Goal: Transaction & Acquisition: Purchase product/service

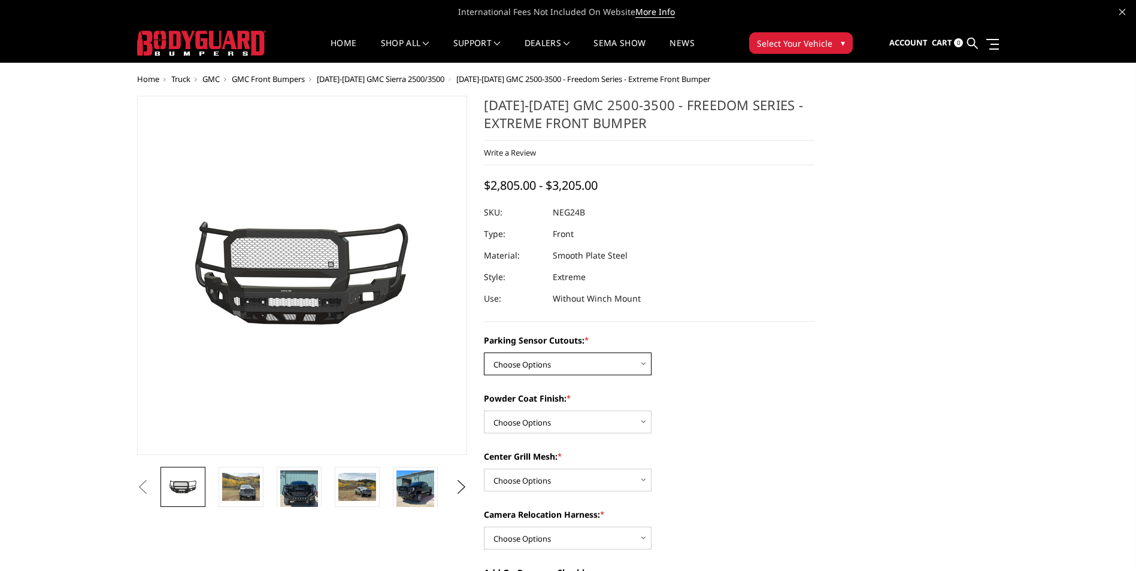
click at [566, 362] on select "Choose Options No - Without Parking Sensor Cutouts Yes - With Parking Sensor Cu…" at bounding box center [568, 364] width 168 height 23
select select "2874"
click at [484, 353] on select "Choose Options No - Without Parking Sensor Cutouts Yes - With Parking Sensor Cu…" at bounding box center [568, 364] width 168 height 23
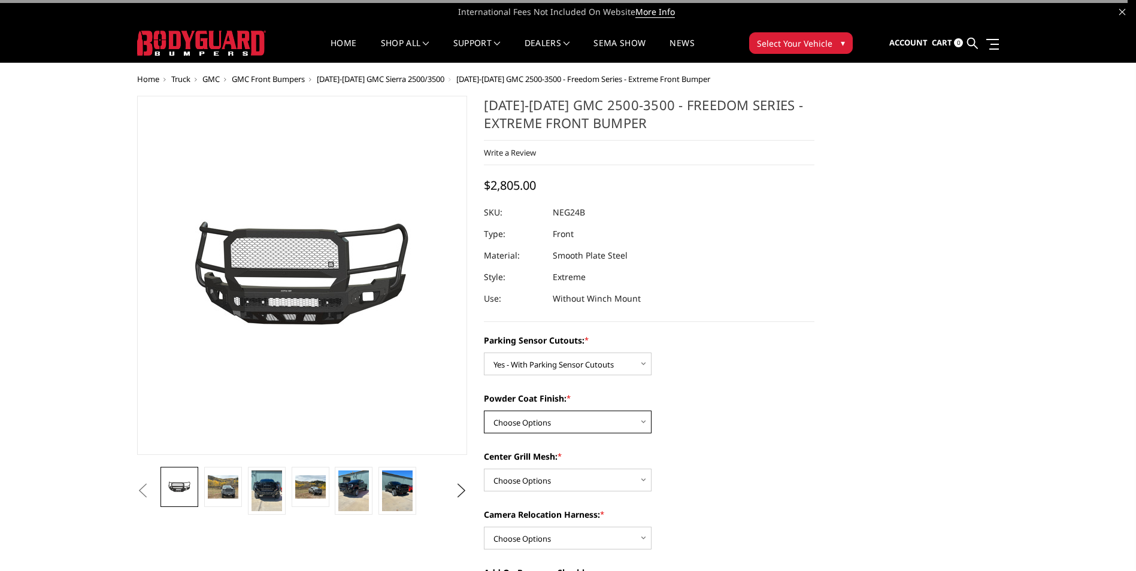
click at [548, 421] on select "Choose Options Bare Metal Texture Black Powder Coat" at bounding box center [568, 422] width 168 height 23
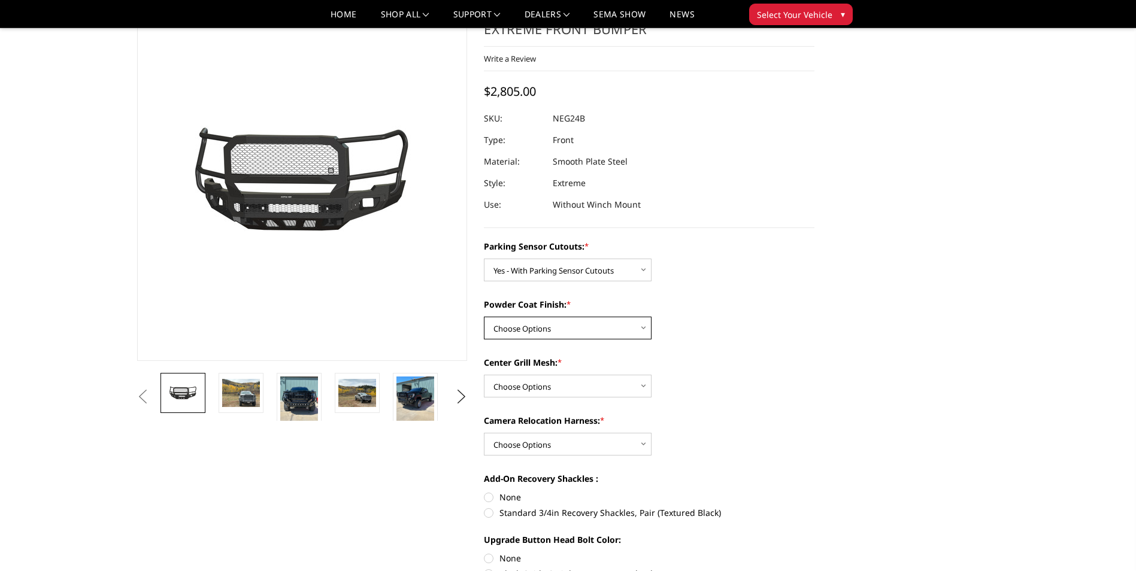
scroll to position [60, 0]
click at [562, 315] on select "Choose Options Bare Metal Texture Black Powder Coat" at bounding box center [568, 326] width 168 height 23
select select "2875"
click at [484, 315] on select "Choose Options Bare Metal Texture Black Powder Coat" at bounding box center [568, 326] width 168 height 23
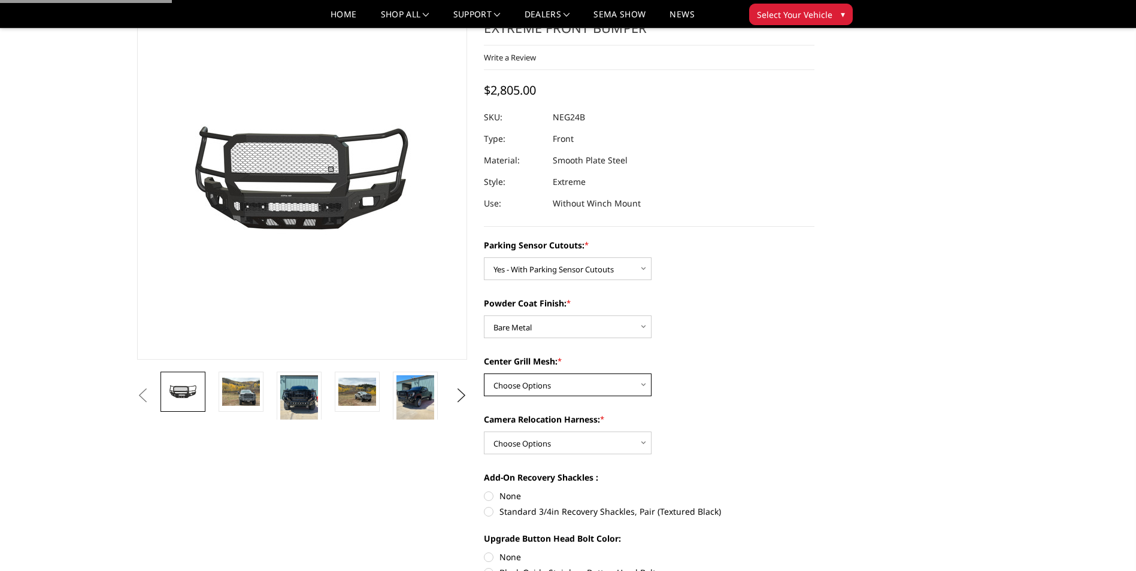
click at [551, 387] on select "Choose Options WITH Expanded Metal in Center Grill WITHOUT Expanded Metal in Ce…" at bounding box center [568, 385] width 168 height 23
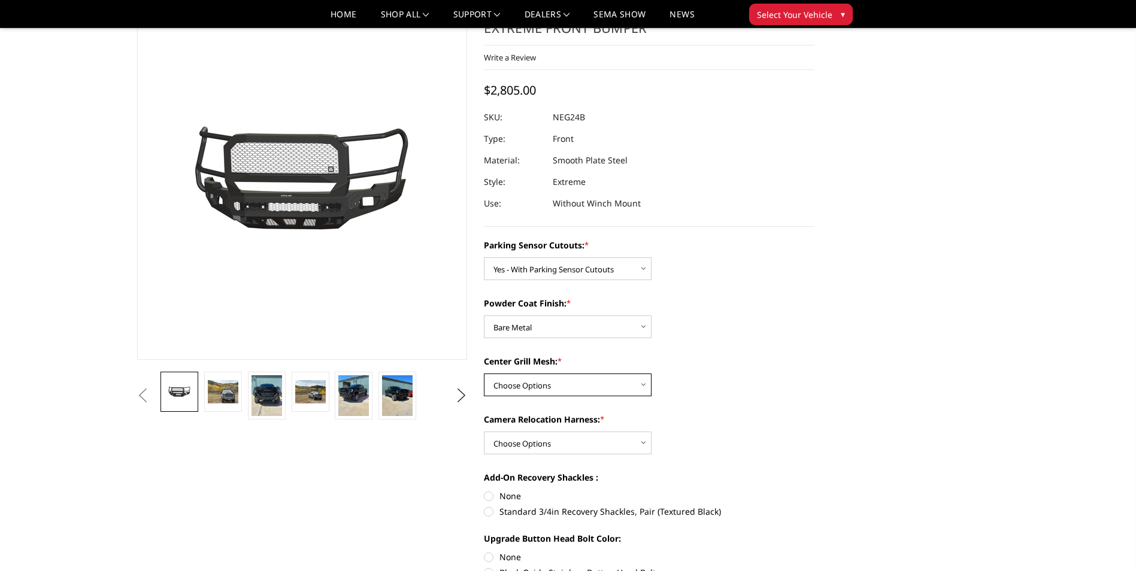
select select "2878"
click at [484, 374] on select "Choose Options WITH Expanded Metal in Center Grill WITHOUT Expanded Metal in Ce…" at bounding box center [568, 385] width 168 height 23
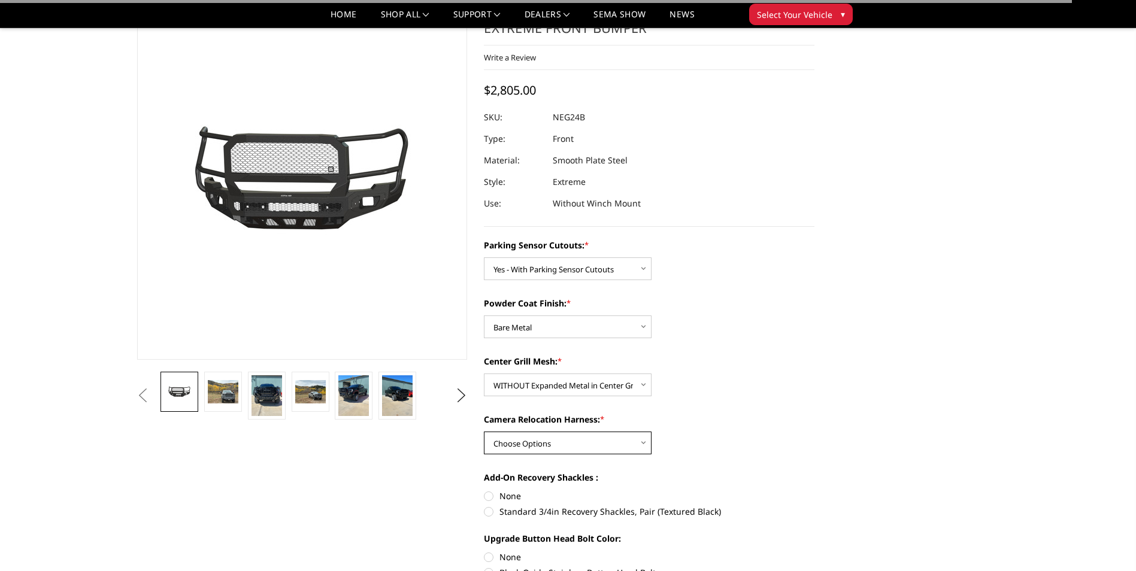
click at [585, 440] on select "Choose Options WITH Camera Relocation Harness WITHOUT Camera Relocation Harness" at bounding box center [568, 443] width 168 height 23
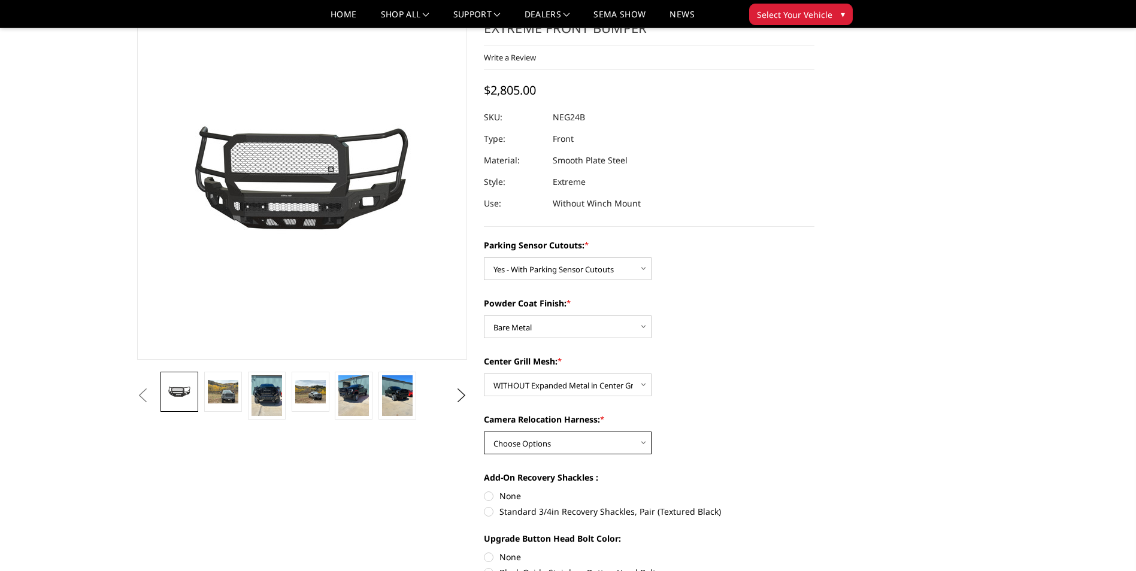
select select "2879"
click at [484, 432] on select "Choose Options WITH Camera Relocation Harness WITHOUT Camera Relocation Harness" at bounding box center [568, 443] width 168 height 23
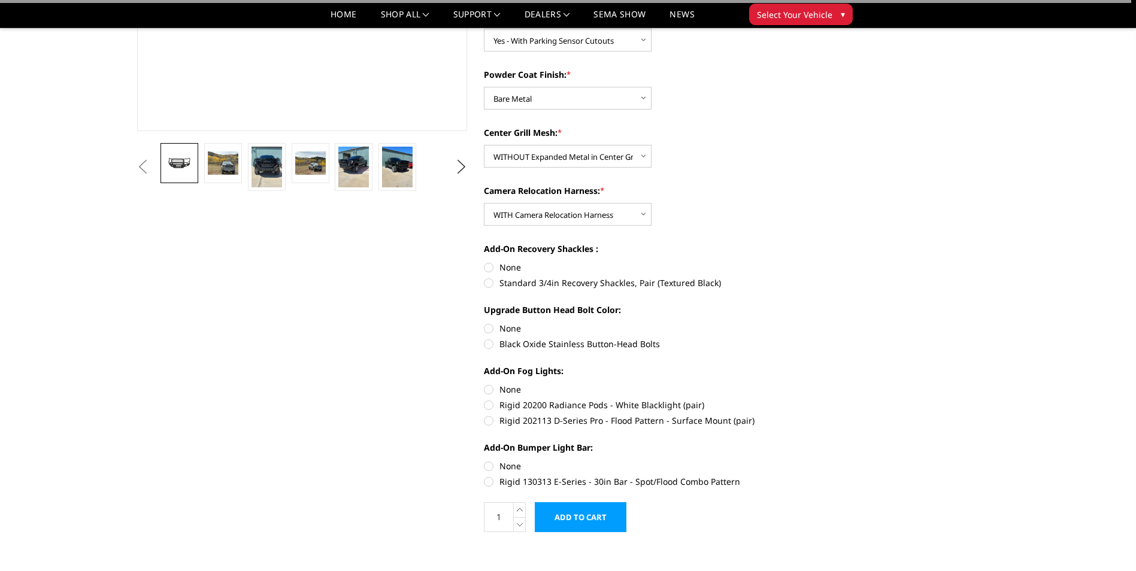
scroll to position [299, 0]
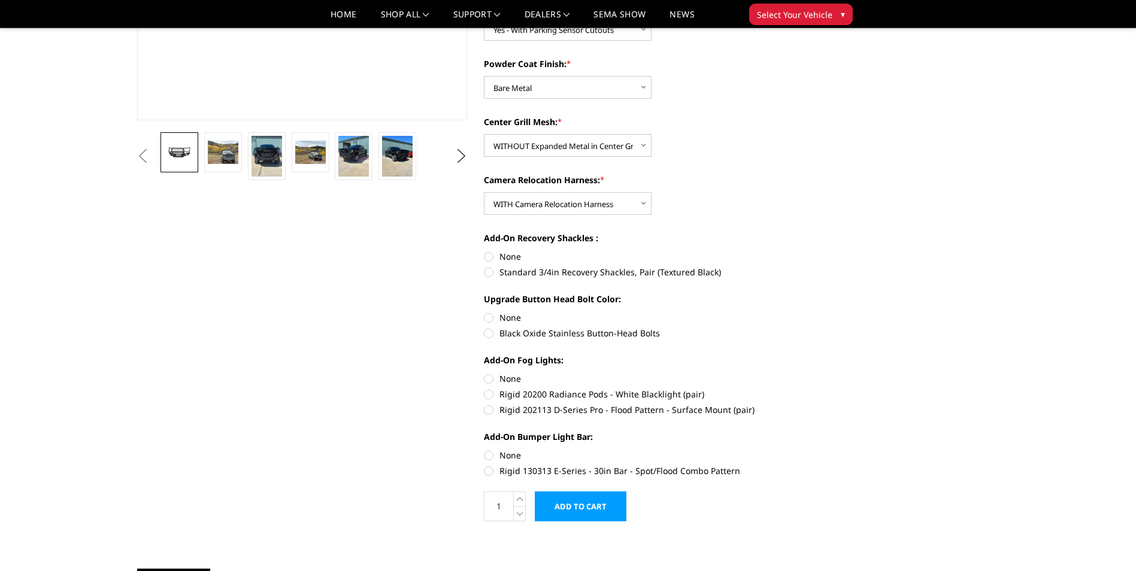
click at [542, 272] on label "Standard 3/4in Recovery Shackles, Pair (Textured Black)" at bounding box center [649, 272] width 330 height 13
click at [814, 251] on input "Standard 3/4in Recovery Shackles, Pair (Textured Black)" at bounding box center [814, 250] width 1 height 1
radio input "true"
click at [278, 162] on img at bounding box center [266, 156] width 31 height 41
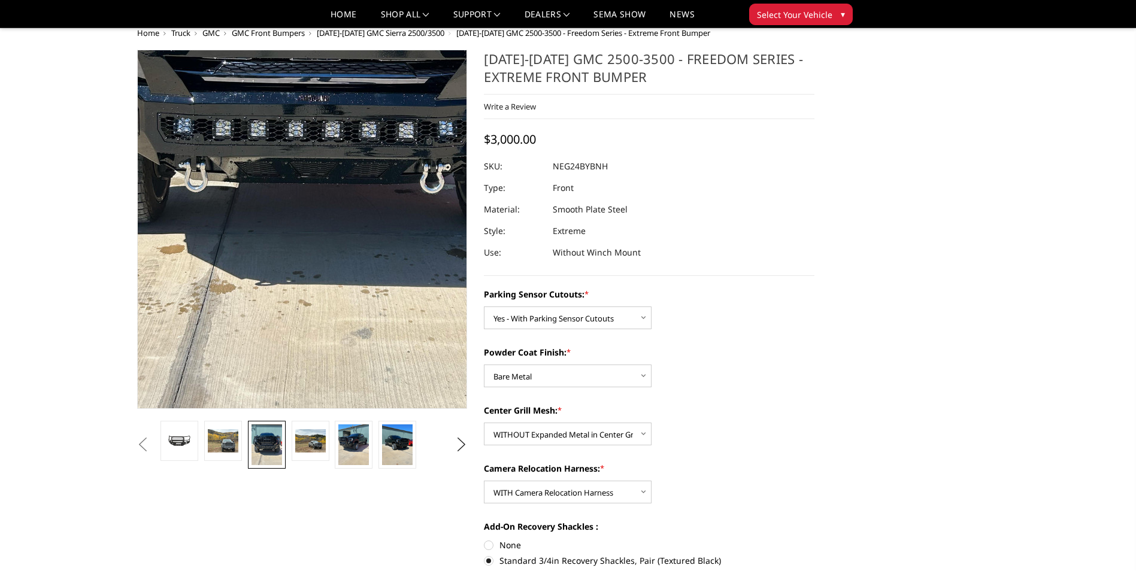
scroll to position [0, 0]
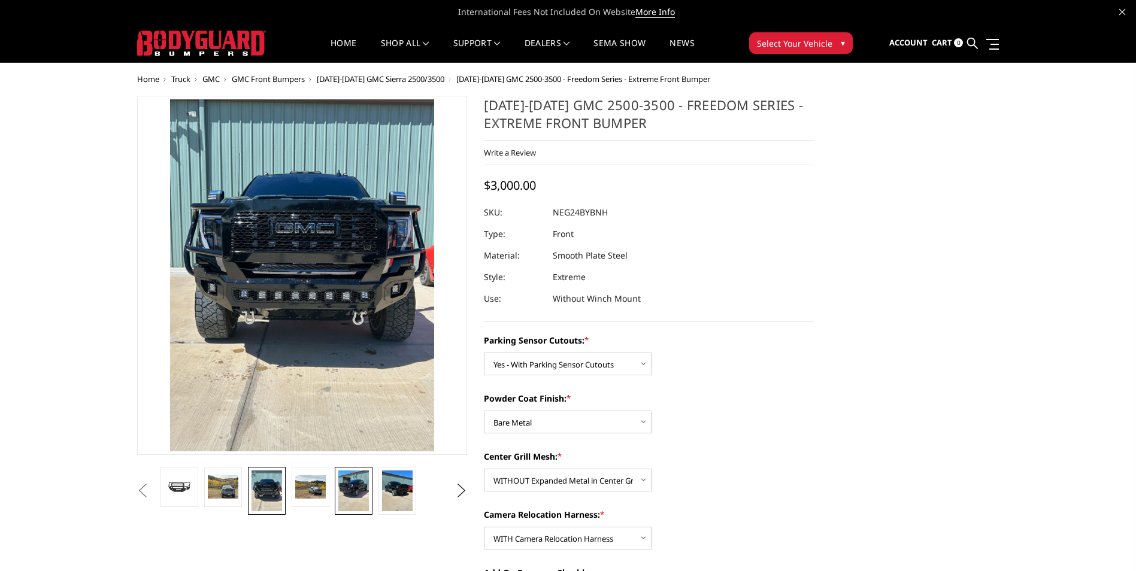
click at [354, 493] on img at bounding box center [353, 490] width 31 height 41
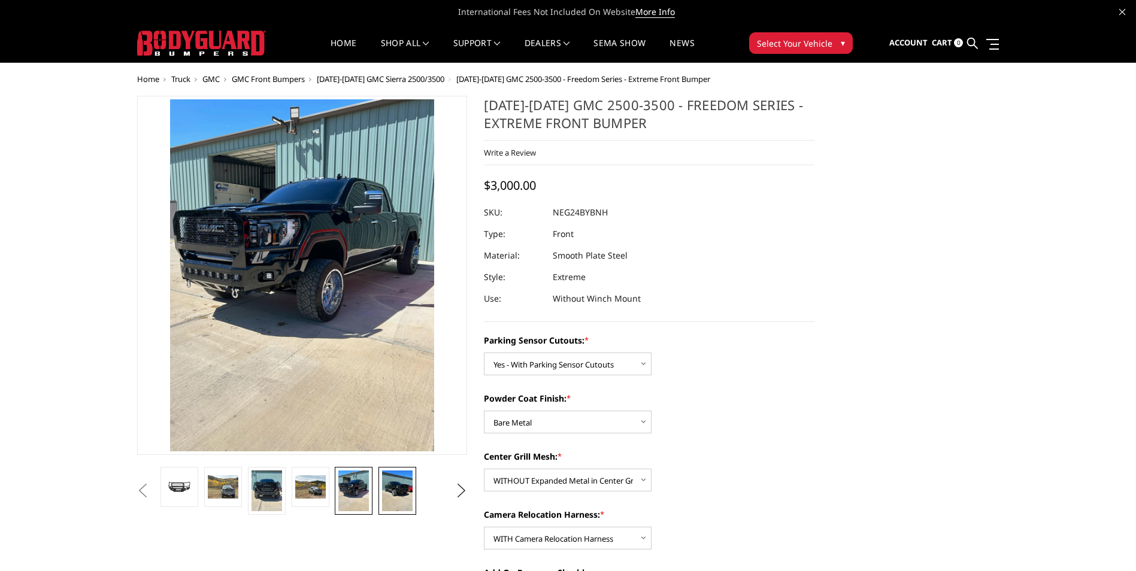
click at [383, 484] on img at bounding box center [397, 490] width 31 height 41
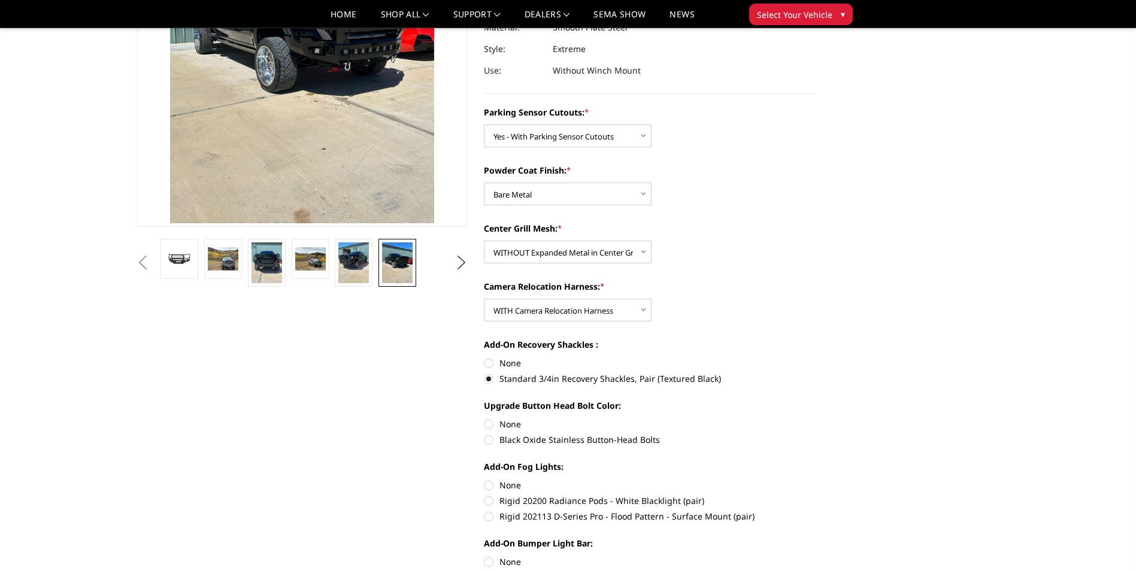
scroll to position [299, 0]
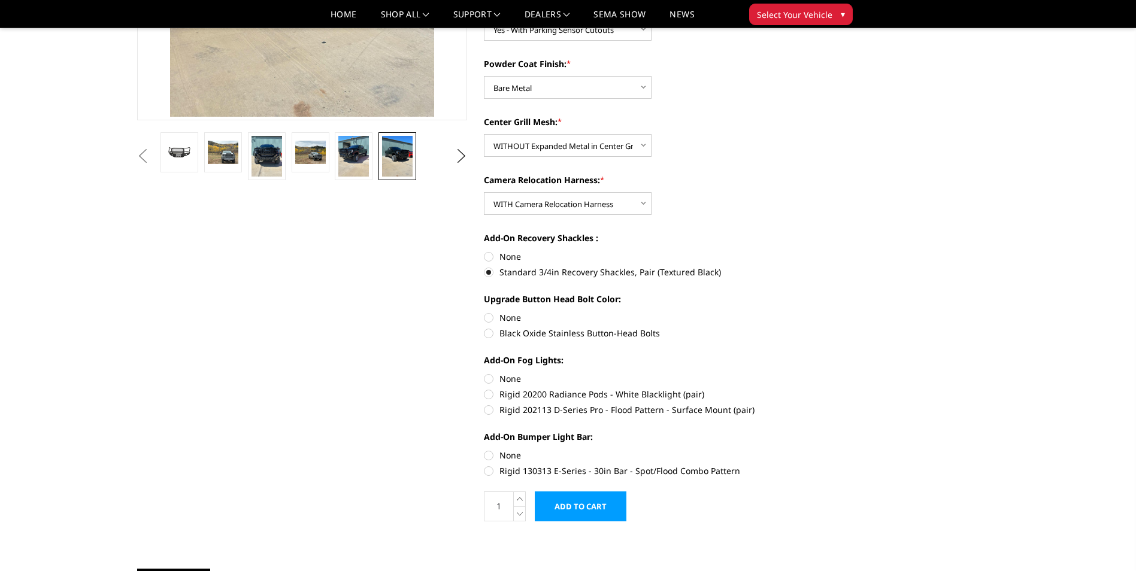
click at [490, 321] on label "None" at bounding box center [649, 317] width 330 height 13
click at [484, 312] on input "None" at bounding box center [484, 311] width 1 height 1
radio input "true"
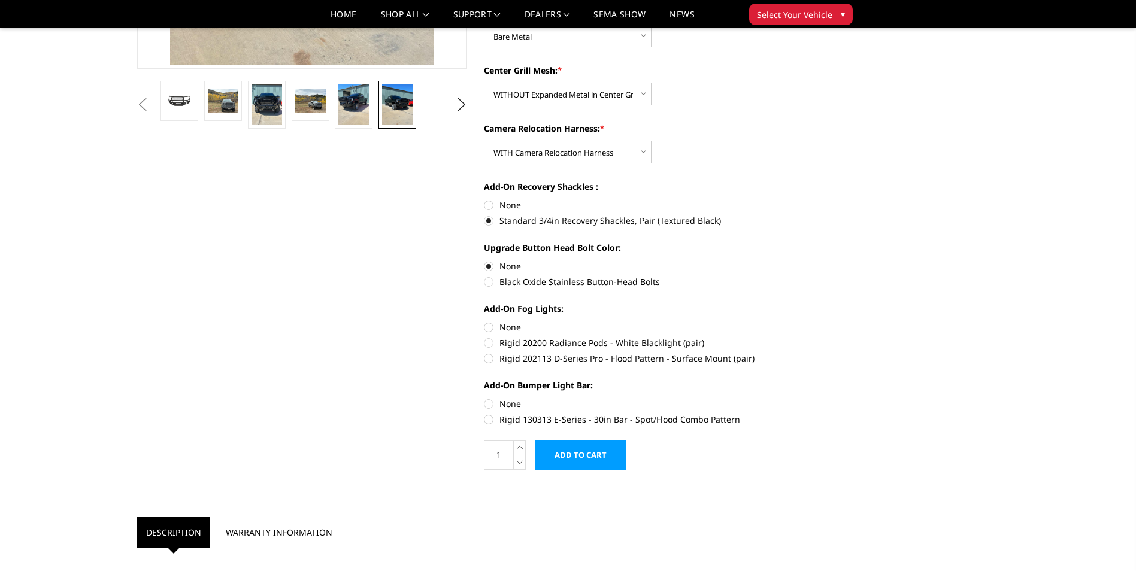
scroll to position [359, 0]
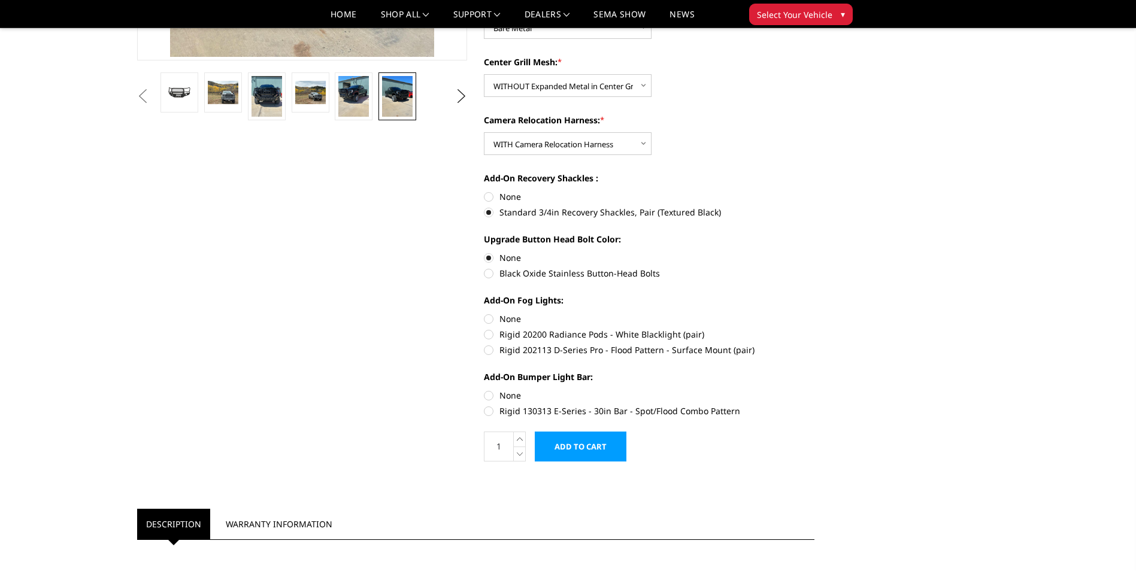
click at [488, 396] on label "None" at bounding box center [649, 395] width 330 height 13
click at [484, 390] on input "None" at bounding box center [484, 389] width 1 height 1
radio input "true"
click at [492, 319] on label "None" at bounding box center [649, 318] width 330 height 13
click at [484, 313] on input "None" at bounding box center [484, 312] width 1 height 1
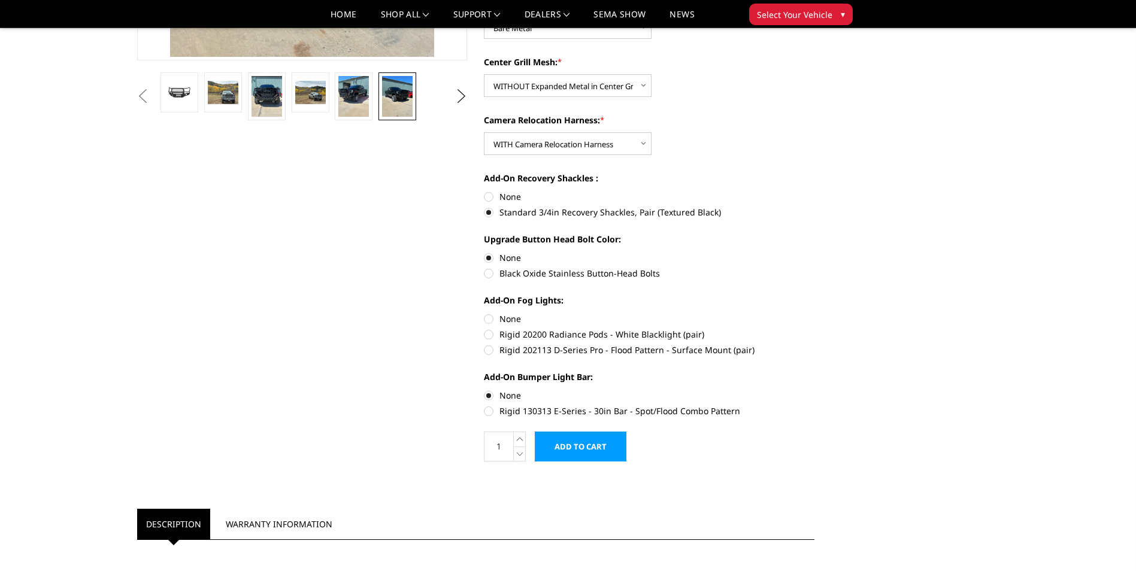
radio input "true"
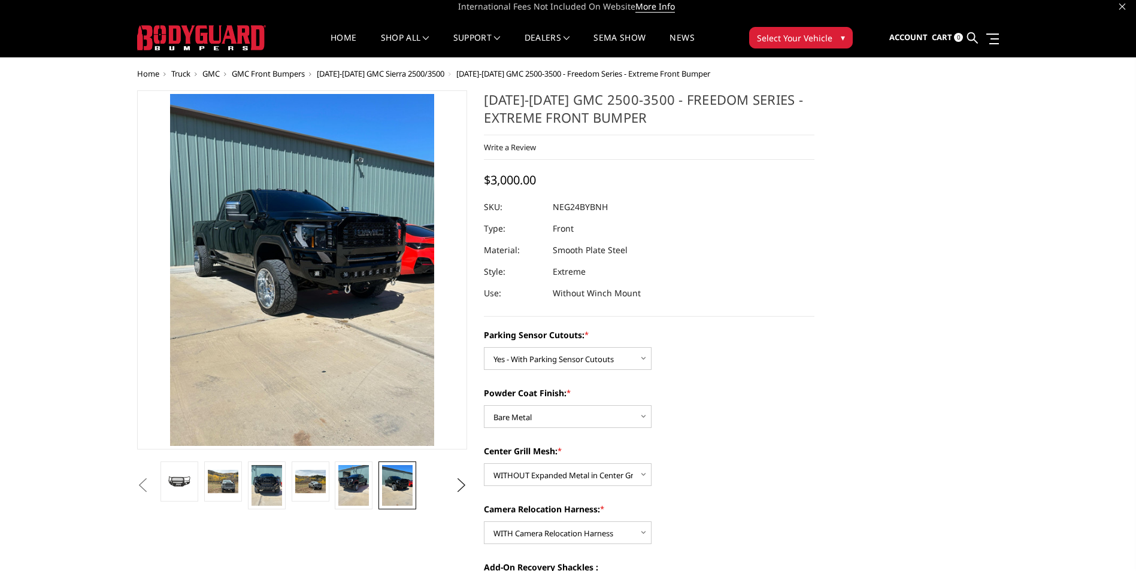
scroll to position [0, 0]
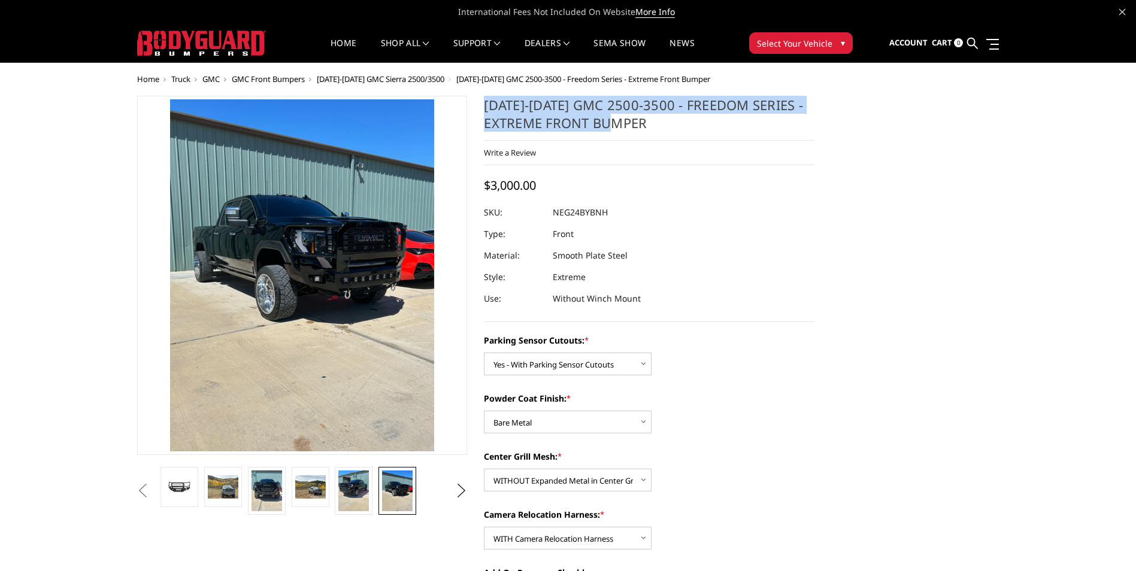
drag, startPoint x: 650, startPoint y: 123, endPoint x: 476, endPoint y: 96, distance: 176.2
click at [476, 96] on section "2024-2025 GMC 2500-3500 - Freedom Series - Extreme Front Bumper Write a Review …" at bounding box center [648, 482] width 347 height 773
drag, startPoint x: 476, startPoint y: 96, endPoint x: 513, endPoint y: 113, distance: 40.5
copy h1 "[DATE]-[DATE] GMC 2500-3500 - Freedom Series - Extreme Front Bumper"
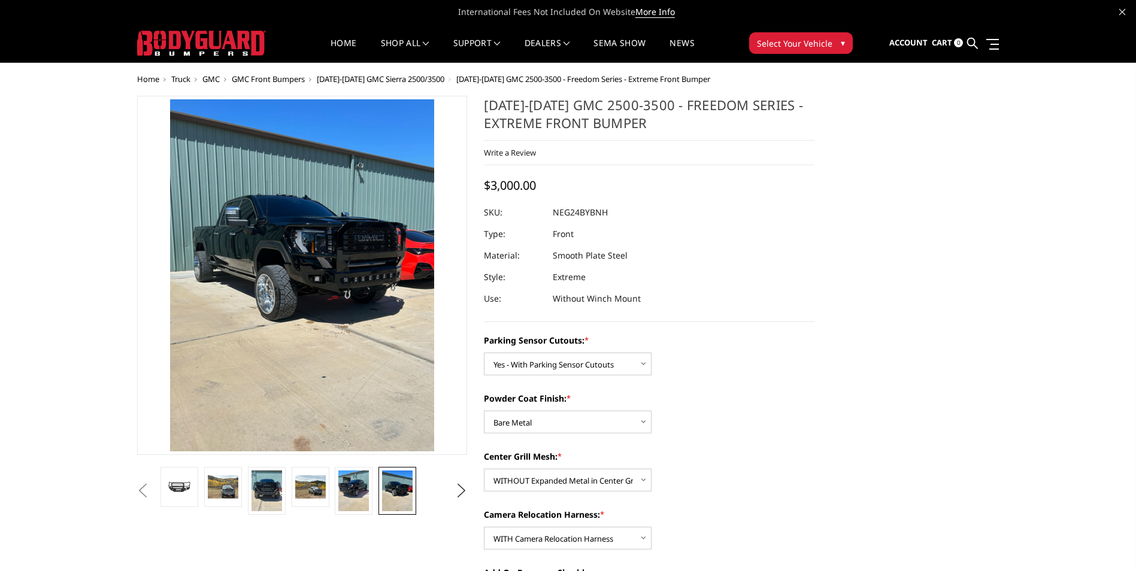
click at [687, 232] on dl "SKU: NEG24BYBNH UPC: Type: Front Material: Smooth Plate Steel Style: Extreme Us…" at bounding box center [649, 256] width 330 height 108
drag, startPoint x: 608, startPoint y: 212, endPoint x: 552, endPoint y: 212, distance: 55.7
click at [552, 212] on dl "SKU: NEG24BYBNH UPC: Type: Front Material: Smooth Plate Steel Style: Extreme Us…" at bounding box center [649, 256] width 330 height 108
copy dl "NEG24BYBNH UPC:"
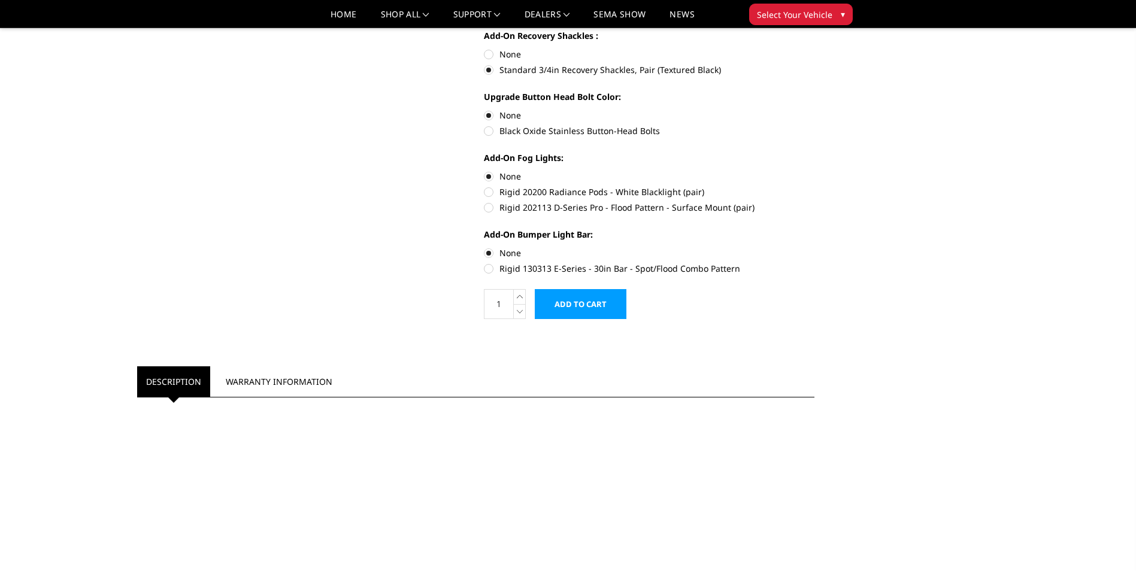
scroll to position [539, 0]
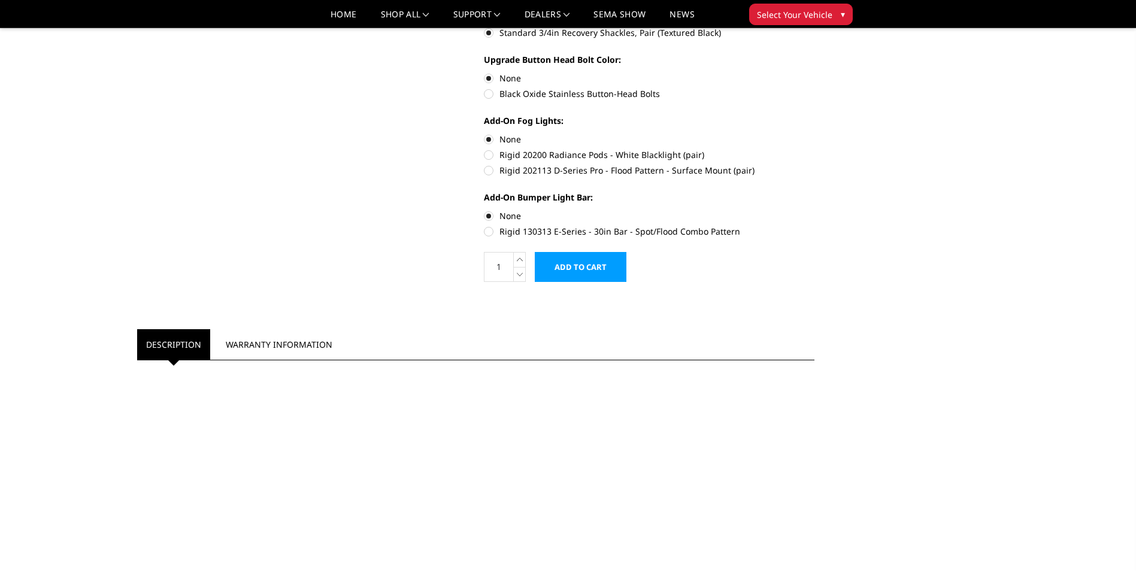
click at [491, 232] on label "Rigid 130313 E-Series - 30in Bar - Spot/Flood Combo Pattern" at bounding box center [649, 231] width 330 height 13
click at [814, 210] on input "Rigid 130313 E-Series - 30in Bar - Spot/Flood Combo Pattern" at bounding box center [814, 210] width 1 height 1
radio input "true"
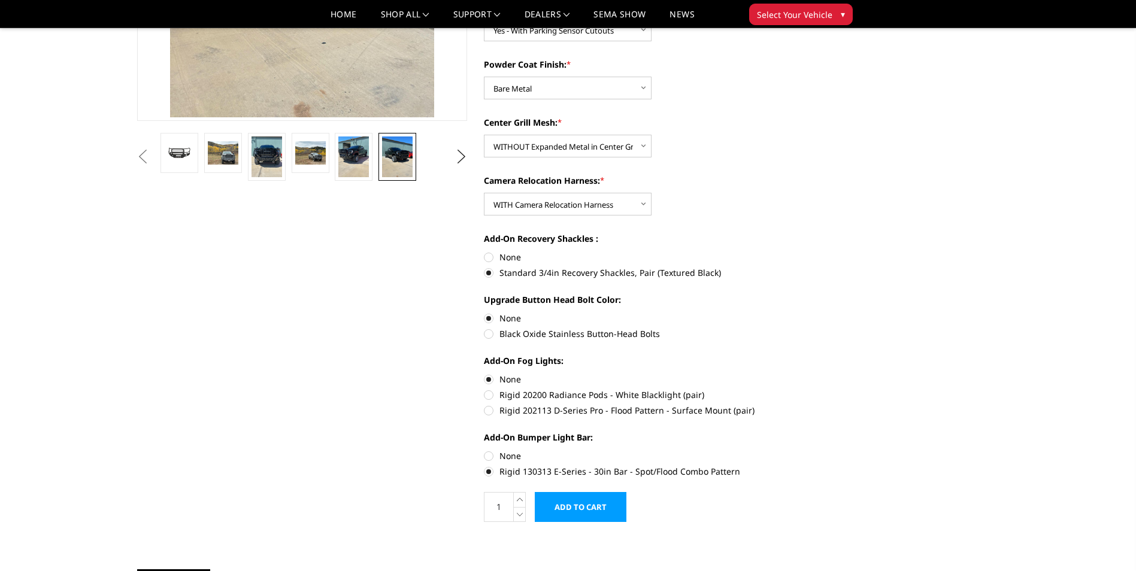
scroll to position [299, 0]
drag, startPoint x: 552, startPoint y: 413, endPoint x: 521, endPoint y: 414, distance: 30.5
click at [521, 414] on label "Rigid 202113 D-Series Pro - Flood Pattern - Surface Mount (pair)" at bounding box center [649, 409] width 330 height 13
copy label "202113"
drag, startPoint x: 551, startPoint y: 470, endPoint x: 524, endPoint y: 472, distance: 27.0
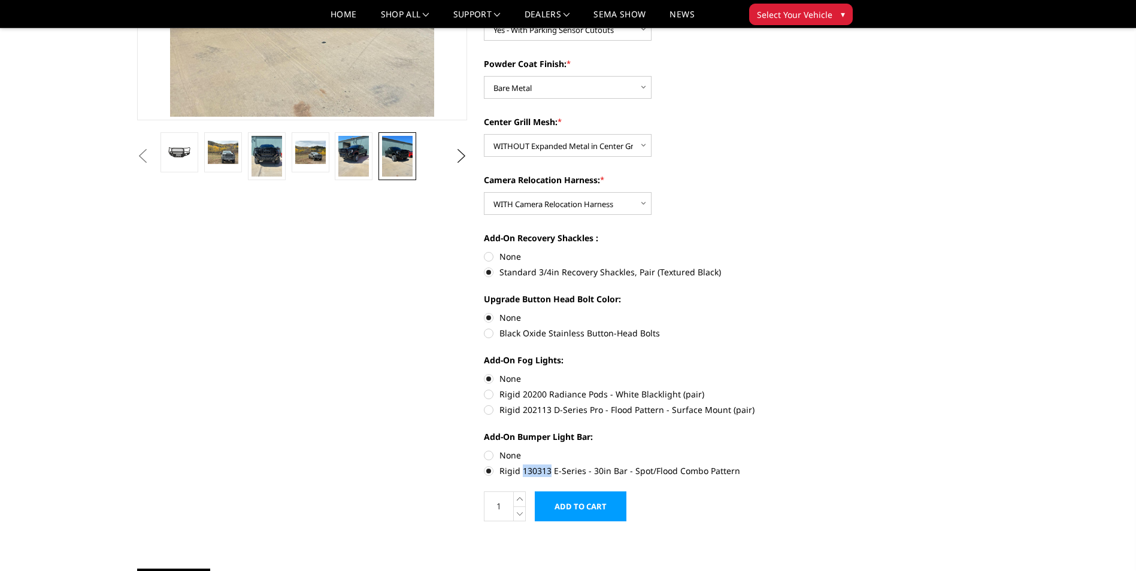
click at [524, 472] on label "Rigid 130313 E-Series - 30in Bar - Spot/Flood Combo Pattern" at bounding box center [649, 471] width 330 height 13
copy label "130313"
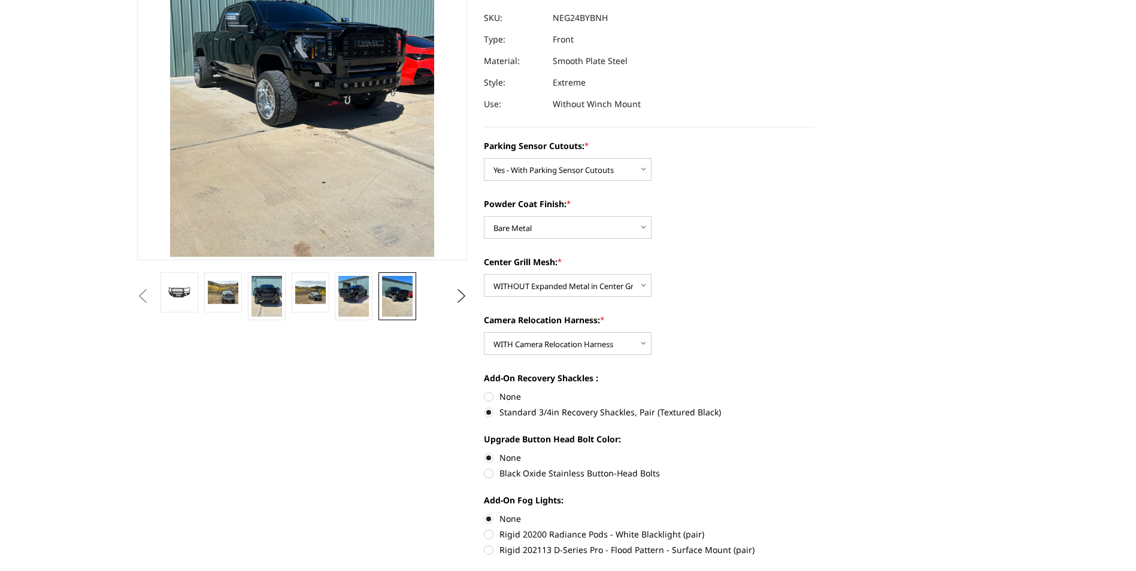
scroll to position [0, 0]
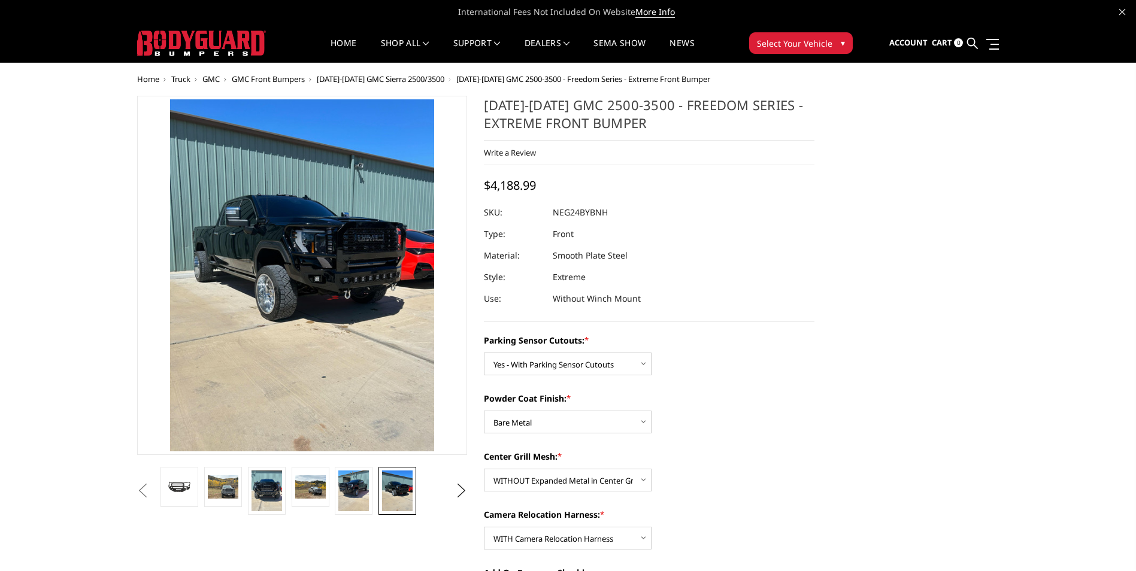
click at [415, 75] on span "2024-2025 GMC Sierra 2500/3500" at bounding box center [380, 79] width 127 height 11
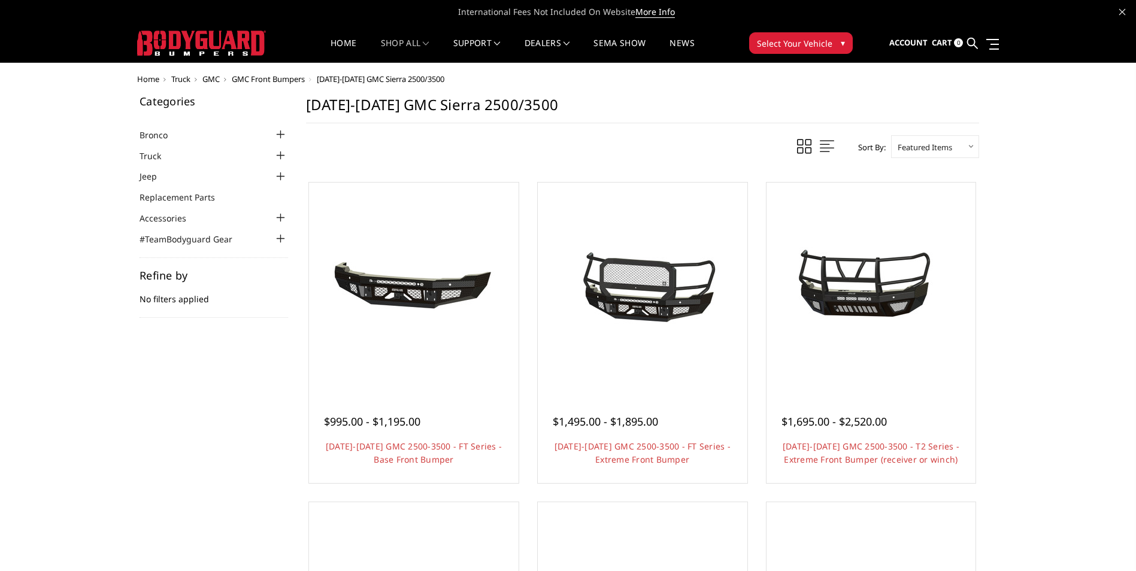
click at [210, 80] on span "GMC" at bounding box center [210, 79] width 17 height 11
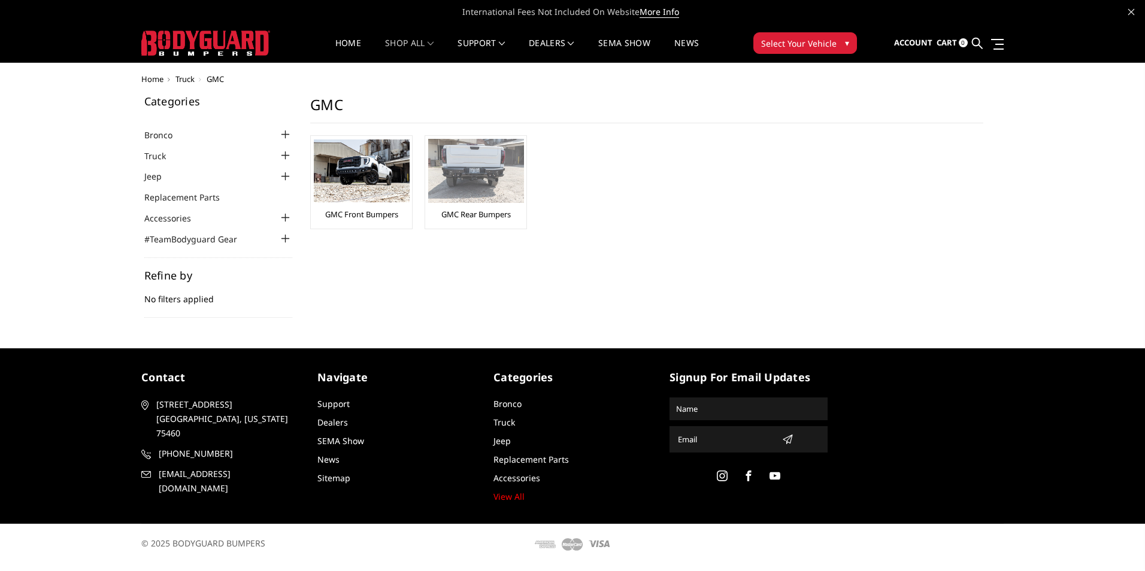
click at [490, 186] on img at bounding box center [476, 171] width 96 height 64
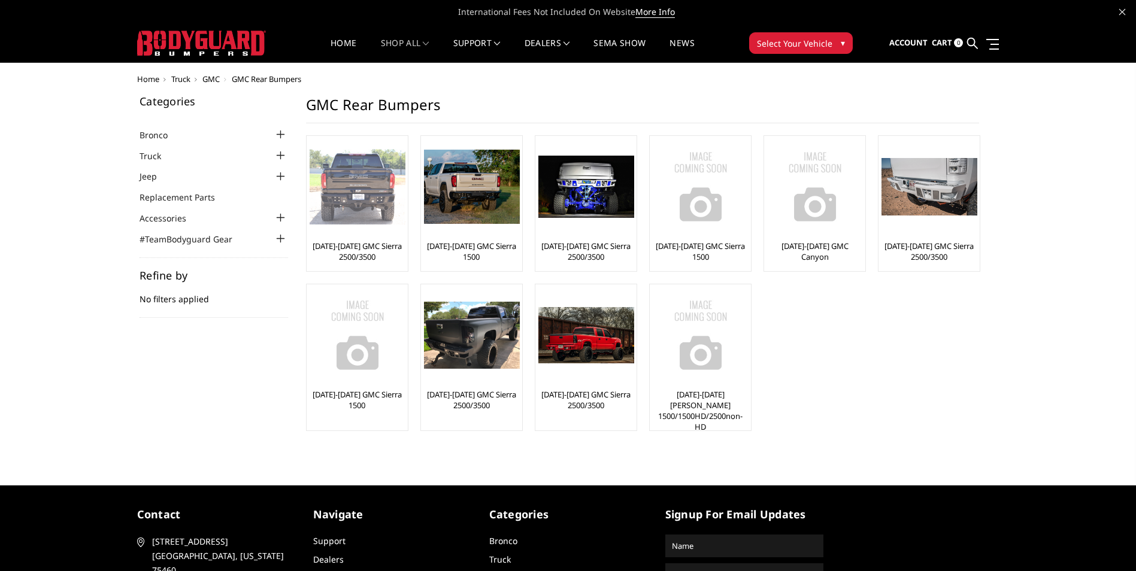
click at [356, 252] on link "[DATE]-[DATE] GMC Sierra 2500/3500" at bounding box center [356, 252] width 95 height 22
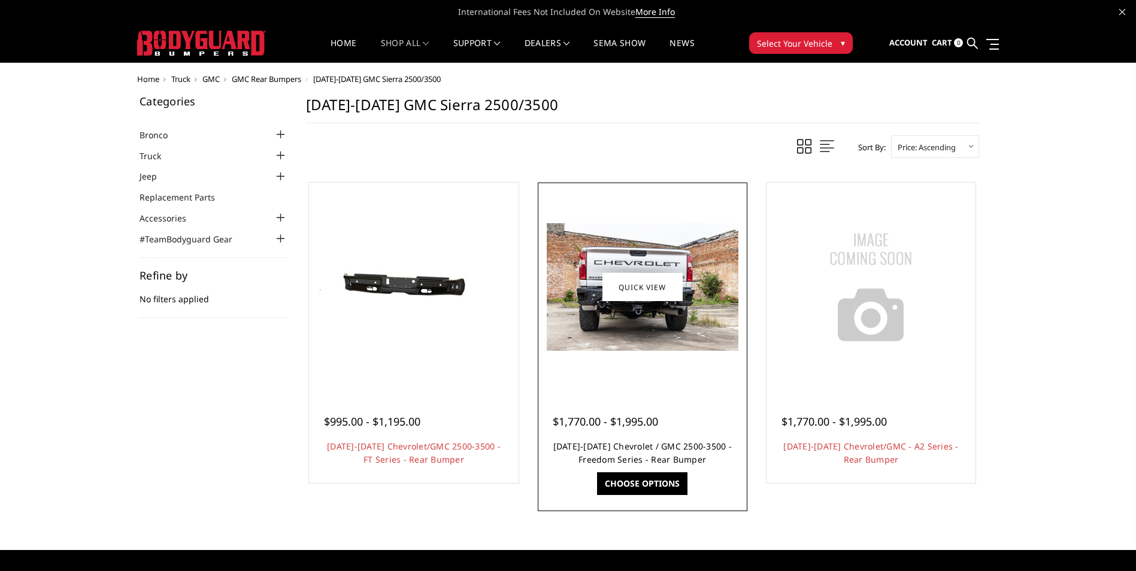
click at [667, 442] on link "[DATE]-[DATE] Chevrolet / GMC 2500-3500 - Freedom Series - Rear Bumper" at bounding box center [642, 453] width 178 height 25
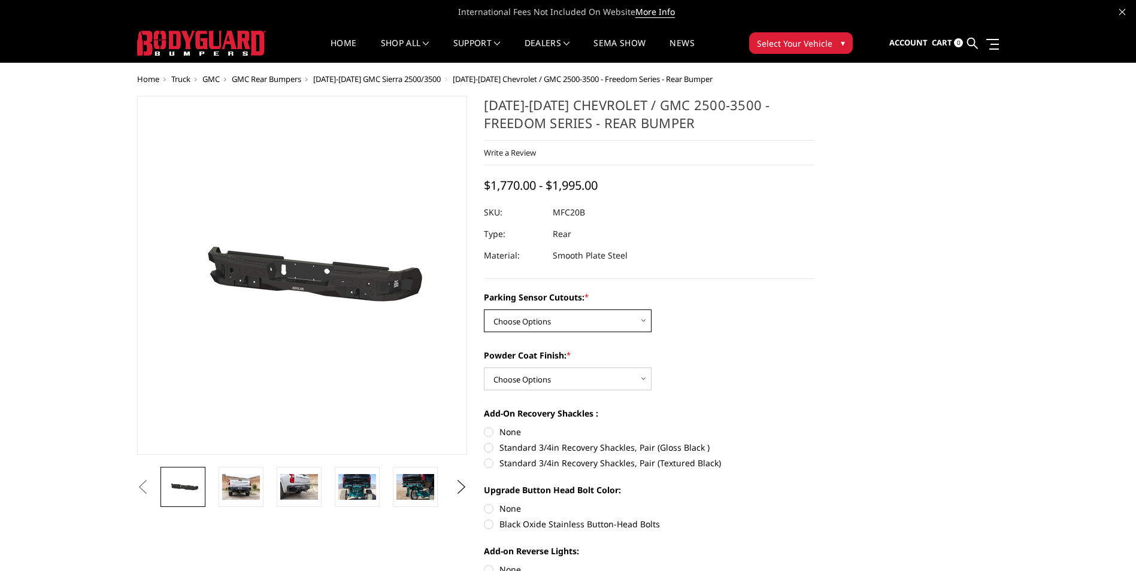
click at [547, 323] on select "Choose Options No - Without Parking Sensor Cutouts Yes - With Parking Sensor Cu…" at bounding box center [568, 320] width 168 height 23
select select "2870"
click at [484, 309] on select "Choose Options No - Without Parking Sensor Cutouts Yes - With Parking Sensor Cu…" at bounding box center [568, 320] width 168 height 23
click at [553, 378] on select "Choose Options Bare Metal Texture Black Powder Coat" at bounding box center [568, 379] width 168 height 23
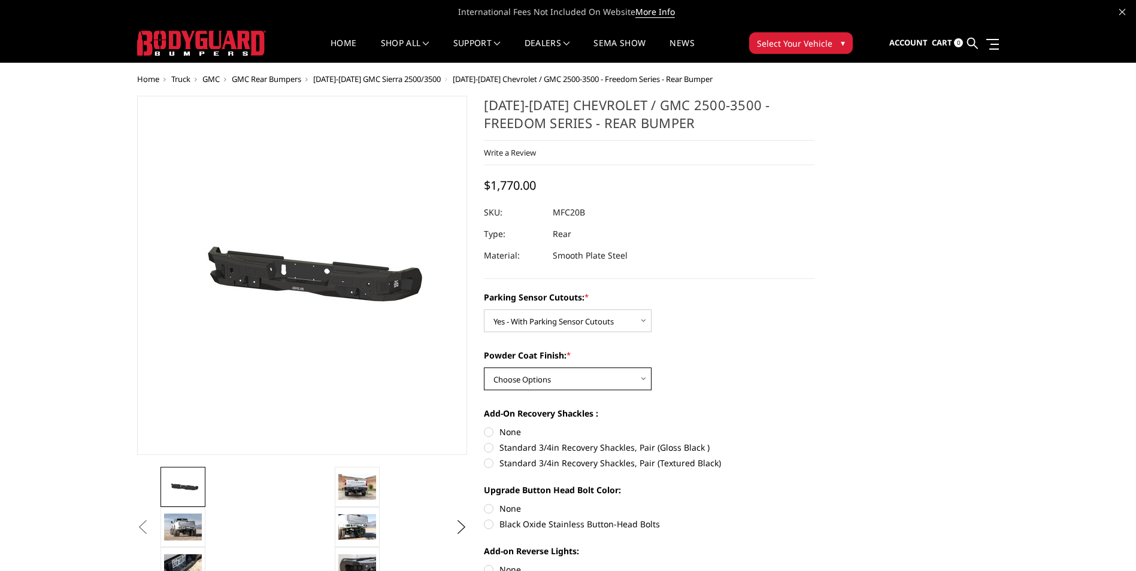
select select "2871"
click at [484, 368] on select "Choose Options Bare Metal Texture Black Powder Coat" at bounding box center [568, 379] width 168 height 23
click at [718, 338] on div "Parking Sensor Cutouts: * Choose Options No - Without Parking Sensor Cutouts Ye…" at bounding box center [649, 478] width 330 height 375
click at [493, 450] on label "Standard 3/4in Recovery Shackles, Pair (Gloss Black )" at bounding box center [649, 447] width 330 height 13
click at [814, 426] on input "Standard 3/4in Recovery Shackles, Pair (Gloss Black )" at bounding box center [814, 426] width 1 height 1
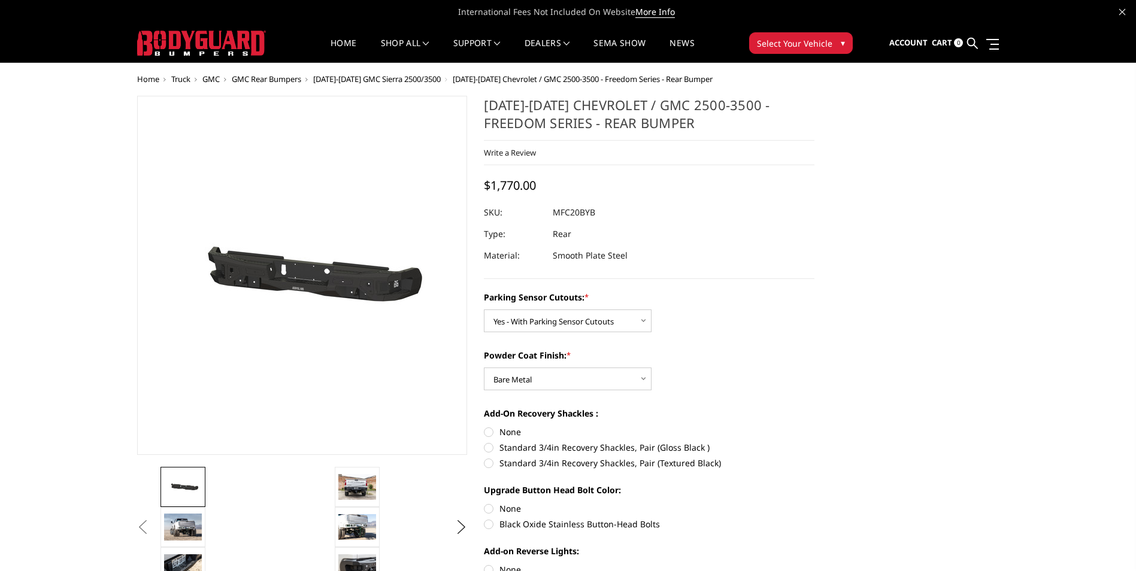
radio input "true"
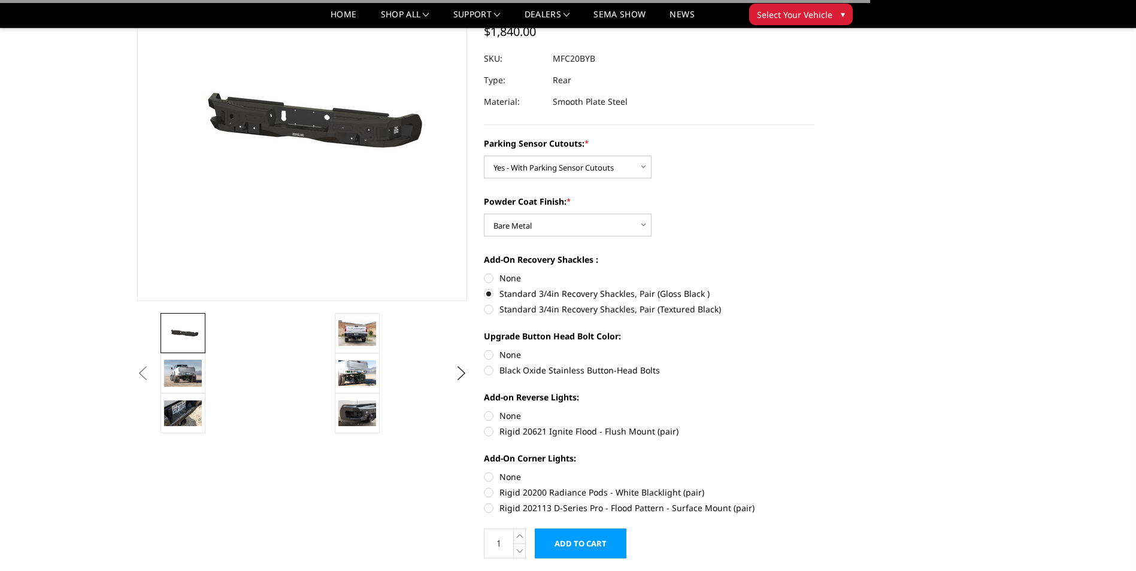
scroll to position [120, 0]
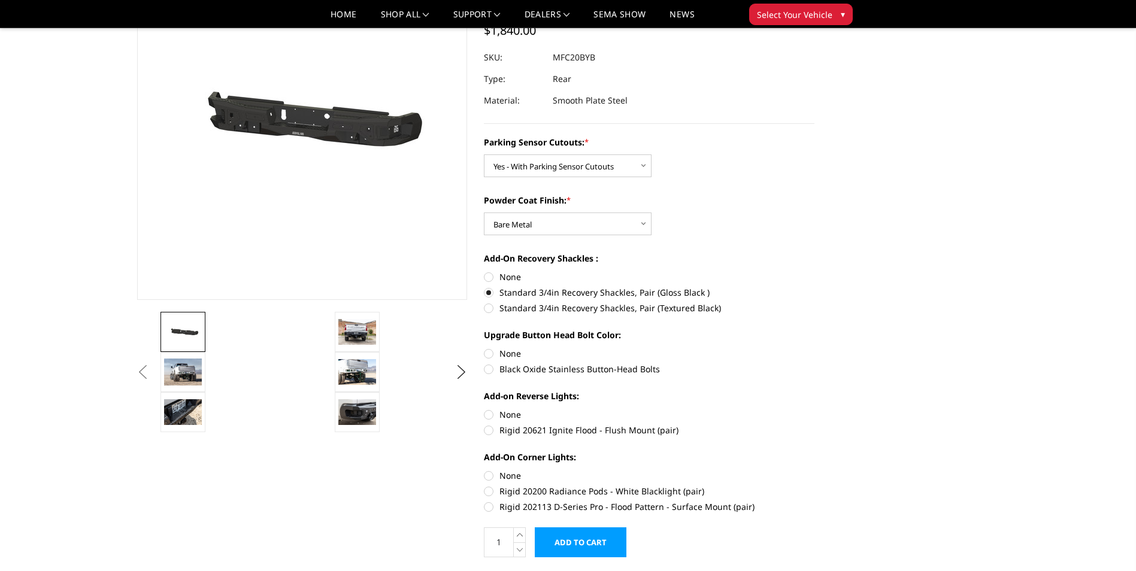
click at [498, 349] on label "None" at bounding box center [649, 353] width 330 height 13
click at [484, 348] on input "None" at bounding box center [484, 347] width 1 height 1
radio input "true"
click at [359, 376] on img at bounding box center [357, 371] width 38 height 25
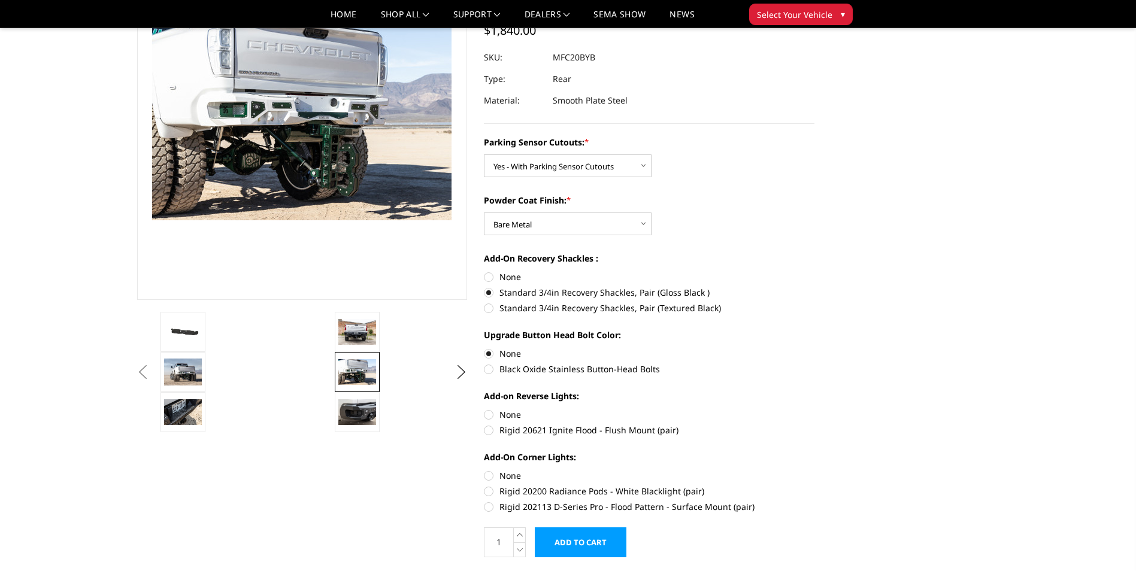
scroll to position [92, 0]
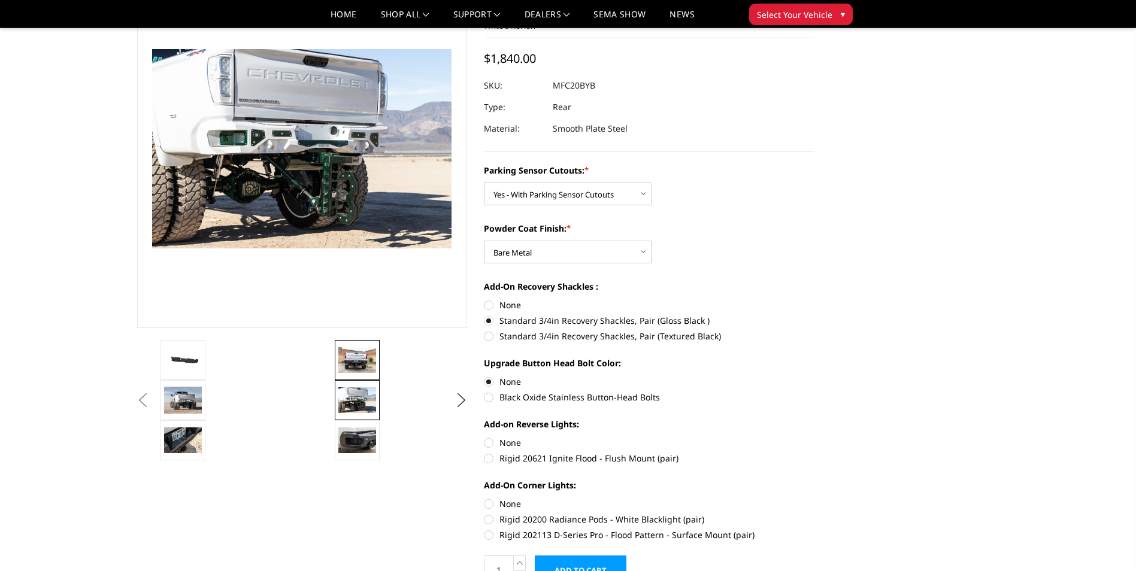
click at [348, 355] on img at bounding box center [357, 359] width 38 height 25
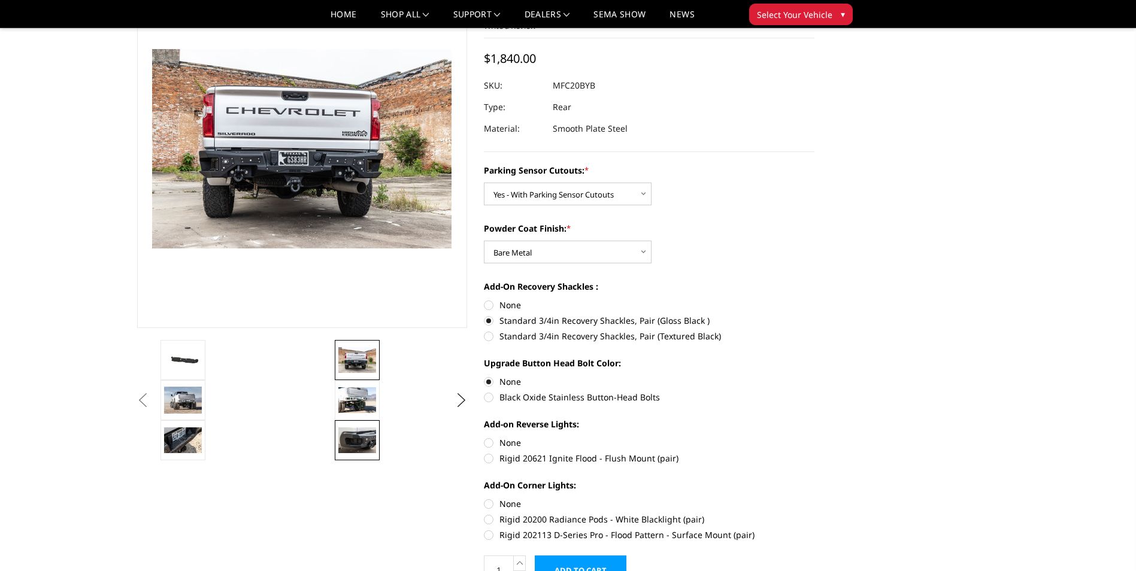
click at [351, 428] on img at bounding box center [357, 439] width 38 height 25
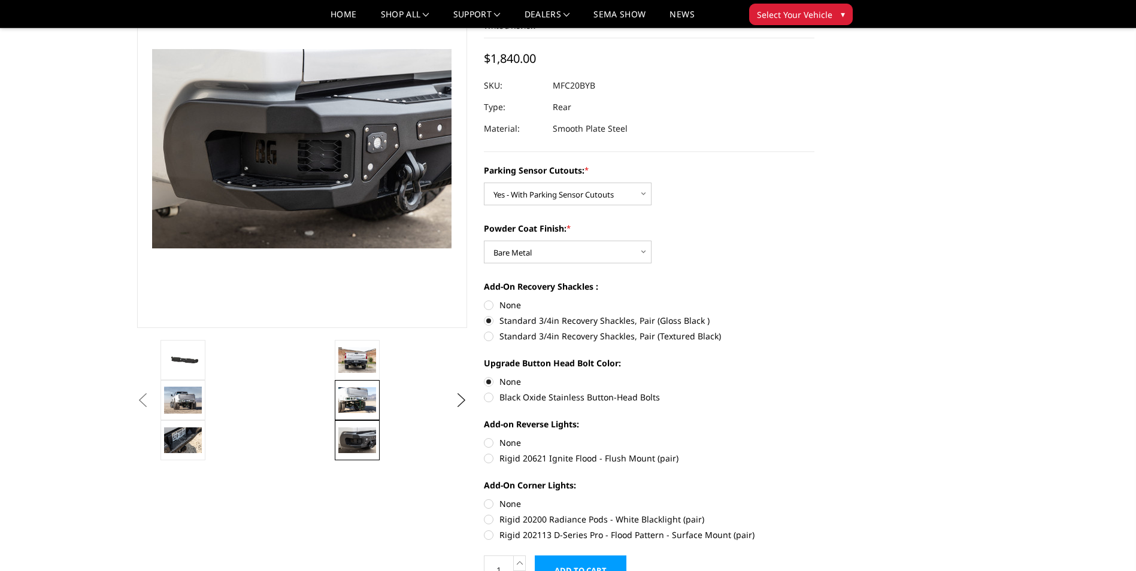
click at [362, 397] on img at bounding box center [357, 399] width 38 height 25
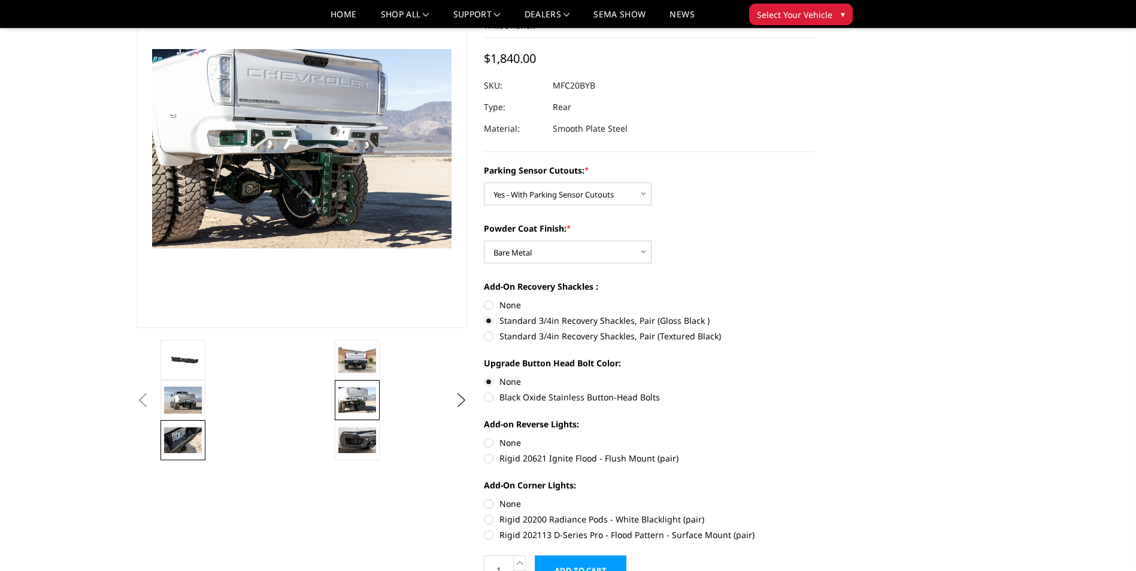
click at [168, 441] on img at bounding box center [183, 439] width 38 height 25
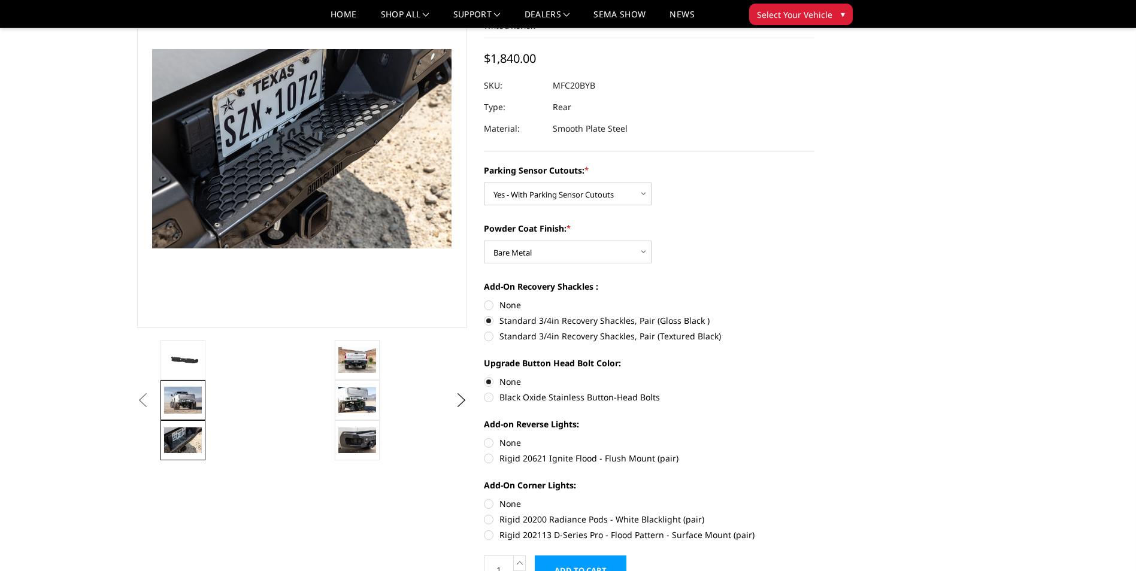
click at [189, 406] on img at bounding box center [183, 400] width 38 height 26
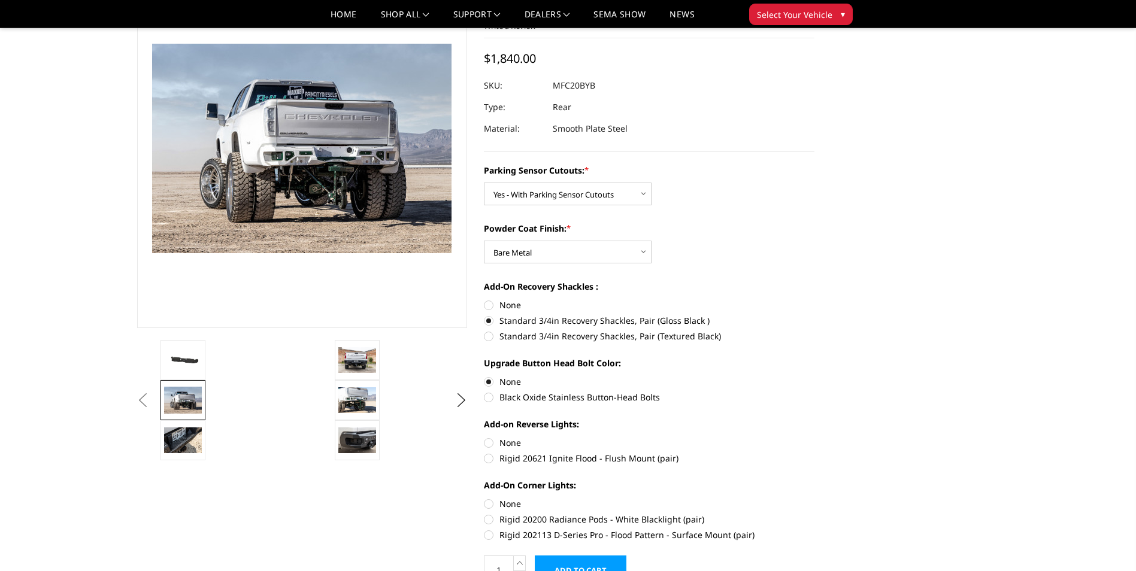
scroll to position [86, 0]
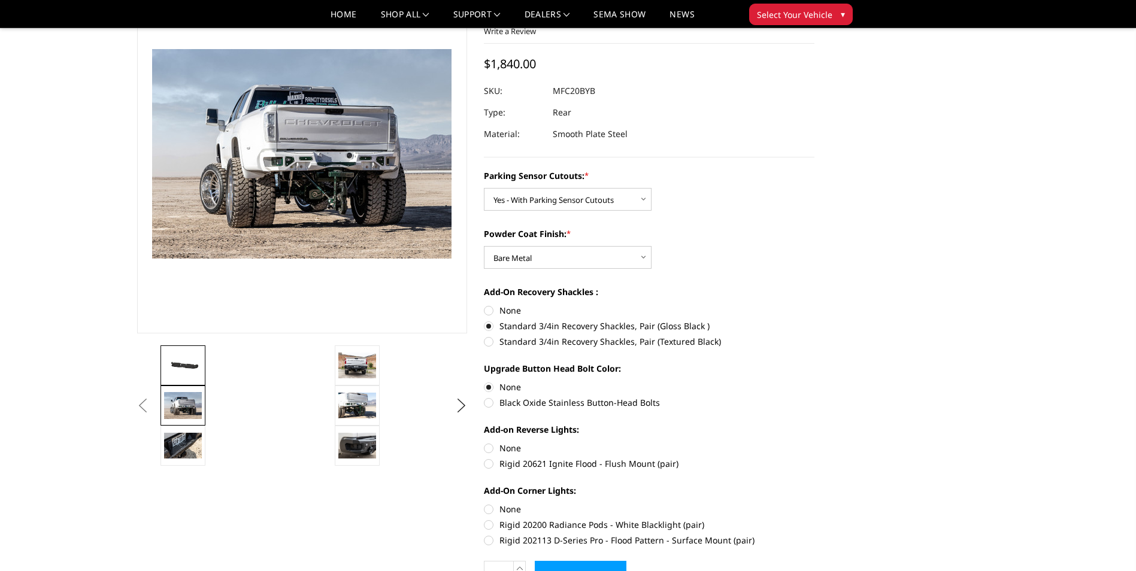
click at [196, 373] on img at bounding box center [183, 366] width 38 height 18
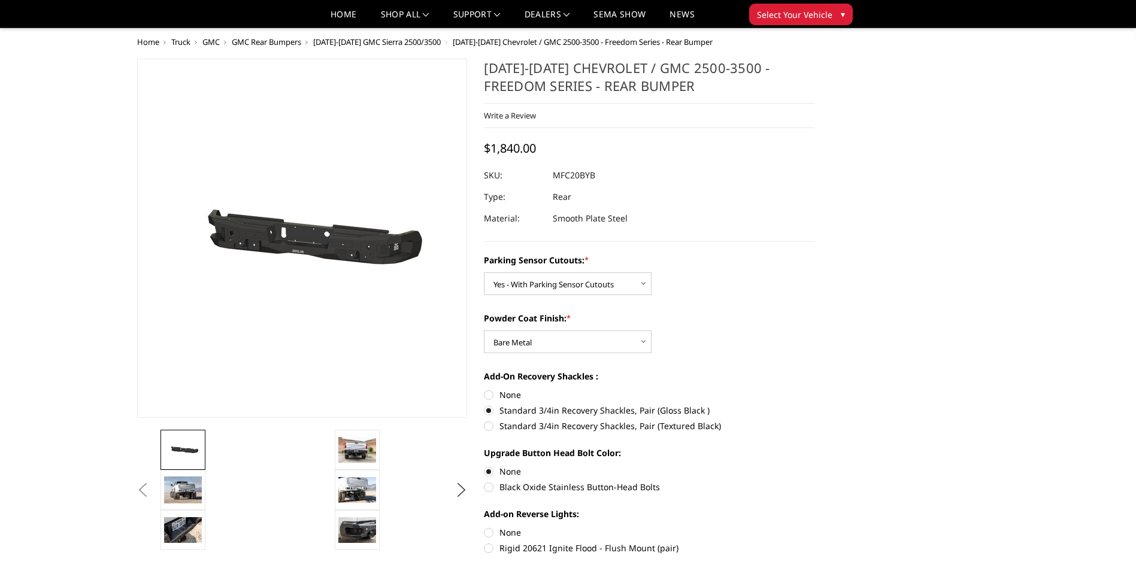
scroll to position [0, 0]
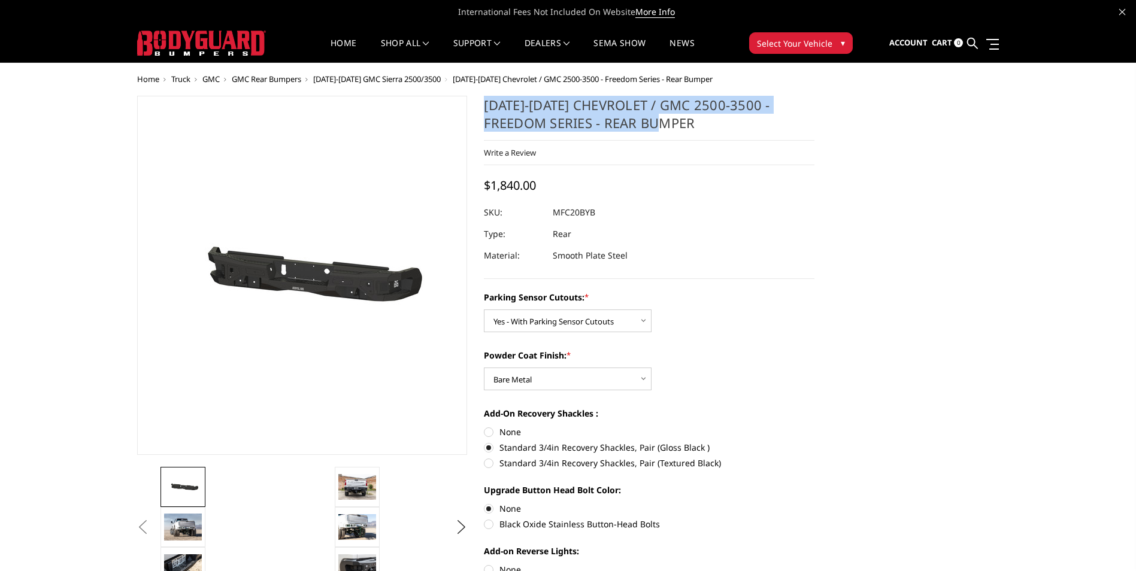
drag, startPoint x: 487, startPoint y: 104, endPoint x: 643, endPoint y: 122, distance: 157.9
click at [643, 122] on h1 "[DATE]-[DATE] Chevrolet / GMC 2500-3500 - Freedom Series - Rear Bumper" at bounding box center [649, 118] width 330 height 45
drag, startPoint x: 643, startPoint y: 122, endPoint x: 612, endPoint y: 117, distance: 32.0
copy h1 "[DATE]-[DATE] Chevrolet / GMC 2500-3500 - Freedom Series - Rear Bumper"
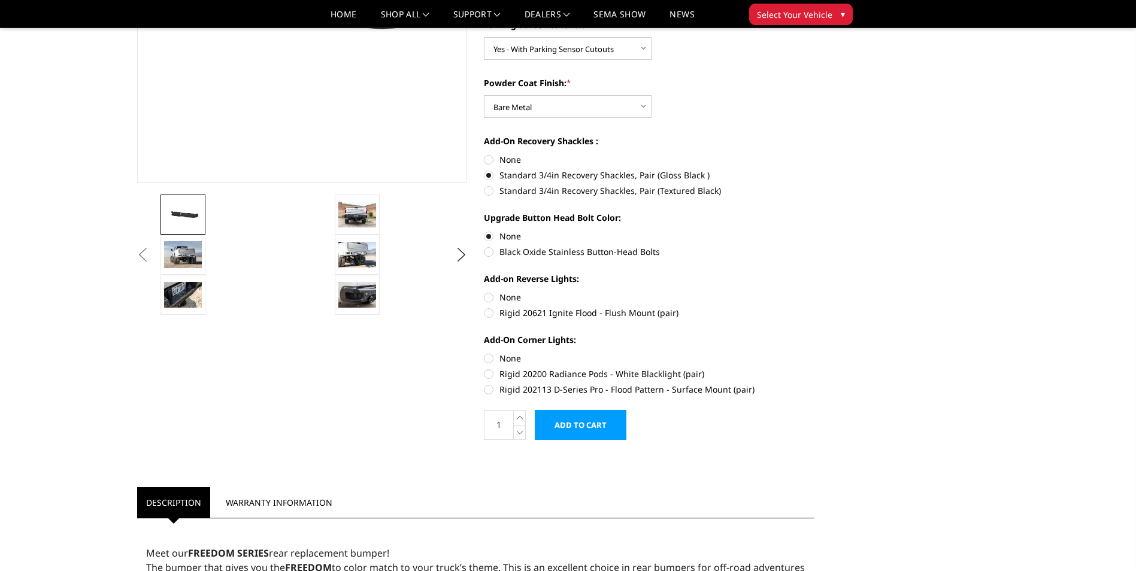
scroll to position [239, 0]
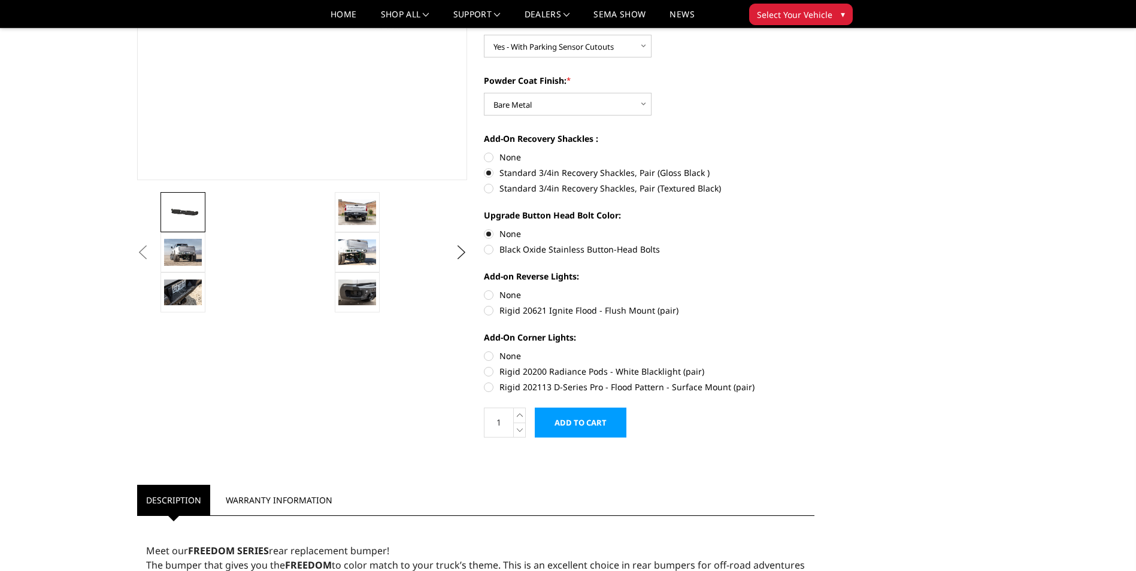
click at [548, 308] on label "Rigid 20621 Ignite Flood - Flush Mount (pair)" at bounding box center [649, 310] width 330 height 13
click at [814, 289] on input "Rigid 20621 Ignite Flood - Flush Mount (pair)" at bounding box center [814, 289] width 1 height 1
radio input "true"
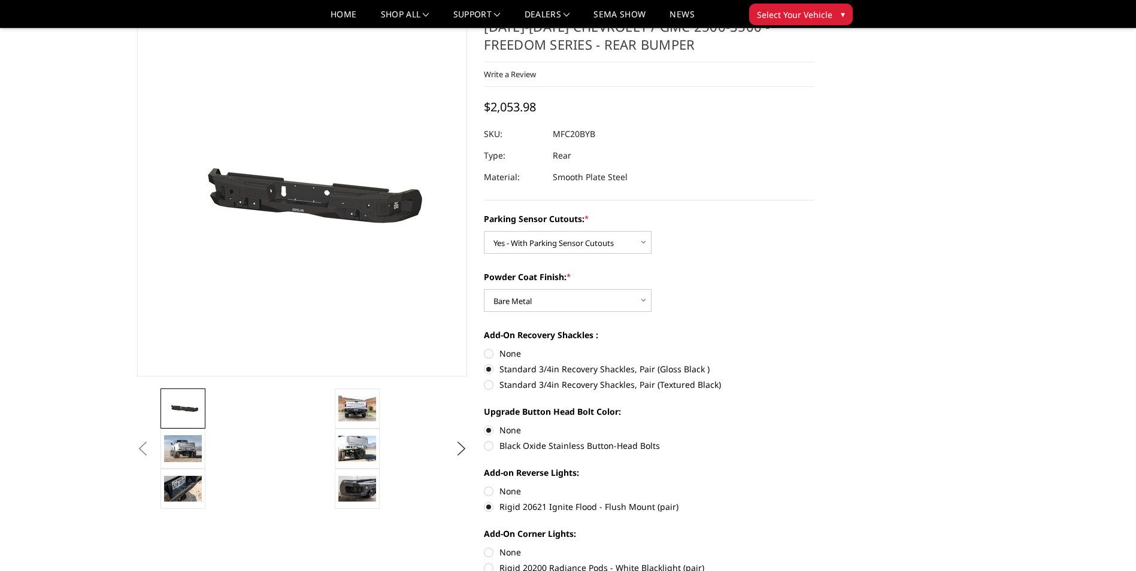
scroll to position [299, 0]
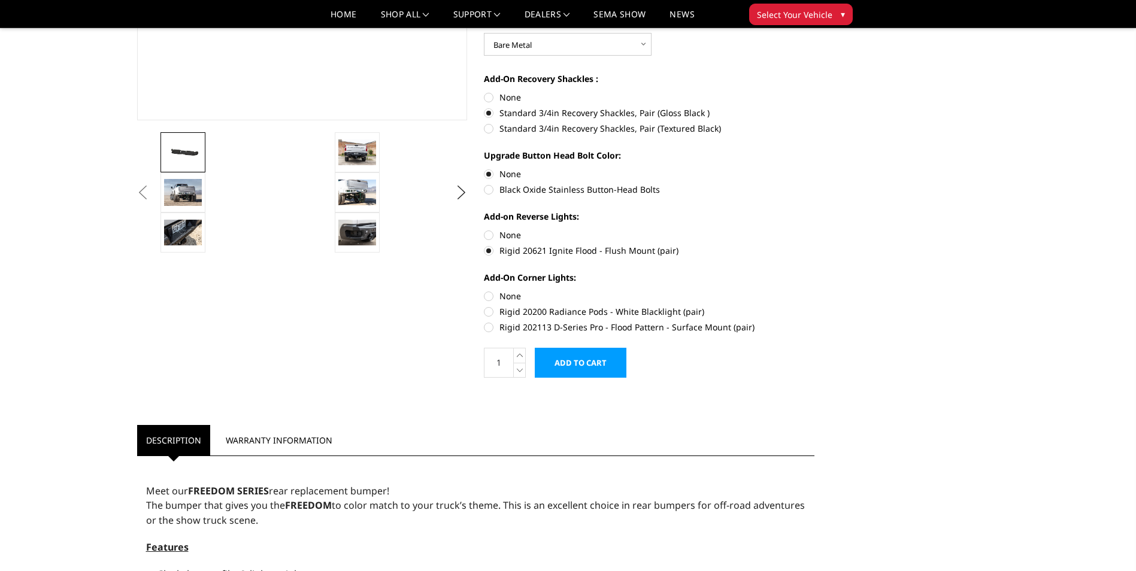
click at [491, 296] on label "None" at bounding box center [649, 296] width 330 height 13
click at [484, 290] on input "None" at bounding box center [484, 290] width 1 height 1
radio input "true"
click at [603, 369] on input "Add to Cart" at bounding box center [581, 363] width 92 height 30
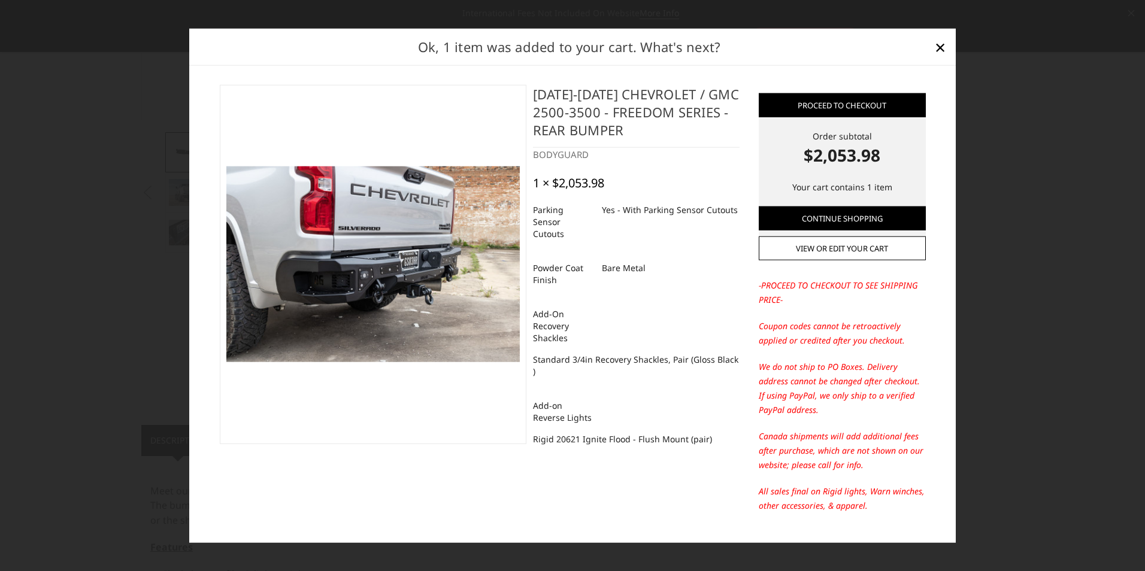
click at [990, 322] on div at bounding box center [572, 285] width 1145 height 571
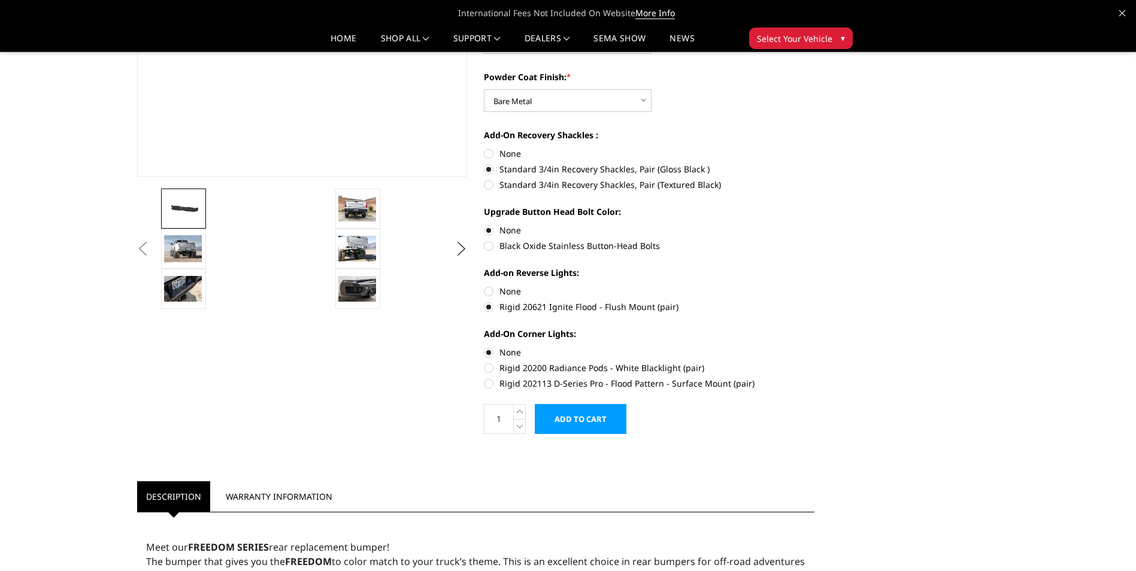
scroll to position [0, 0]
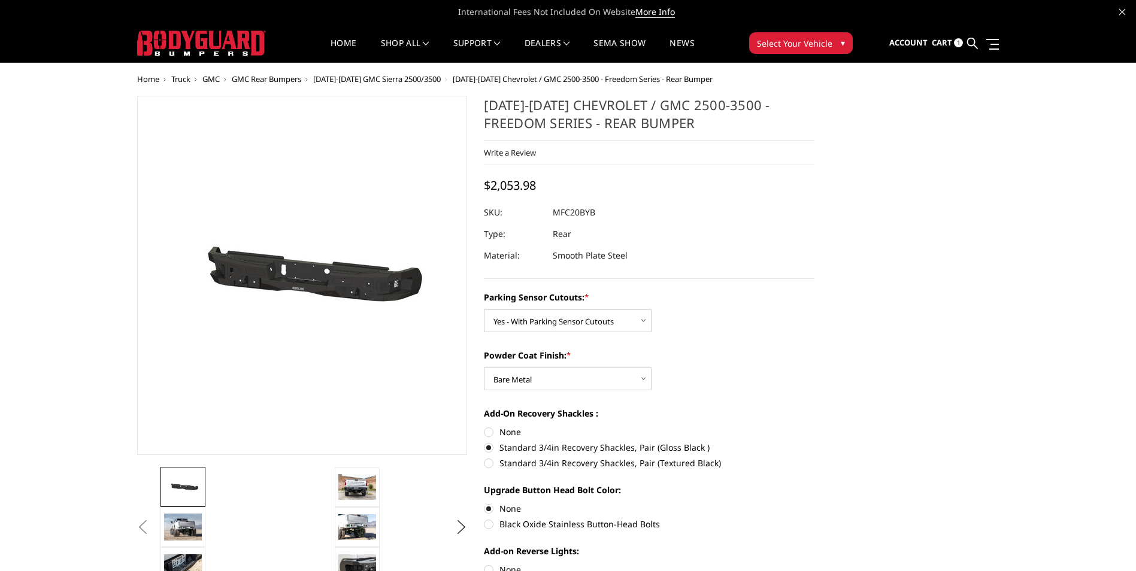
click at [207, 79] on span "GMC" at bounding box center [210, 79] width 17 height 11
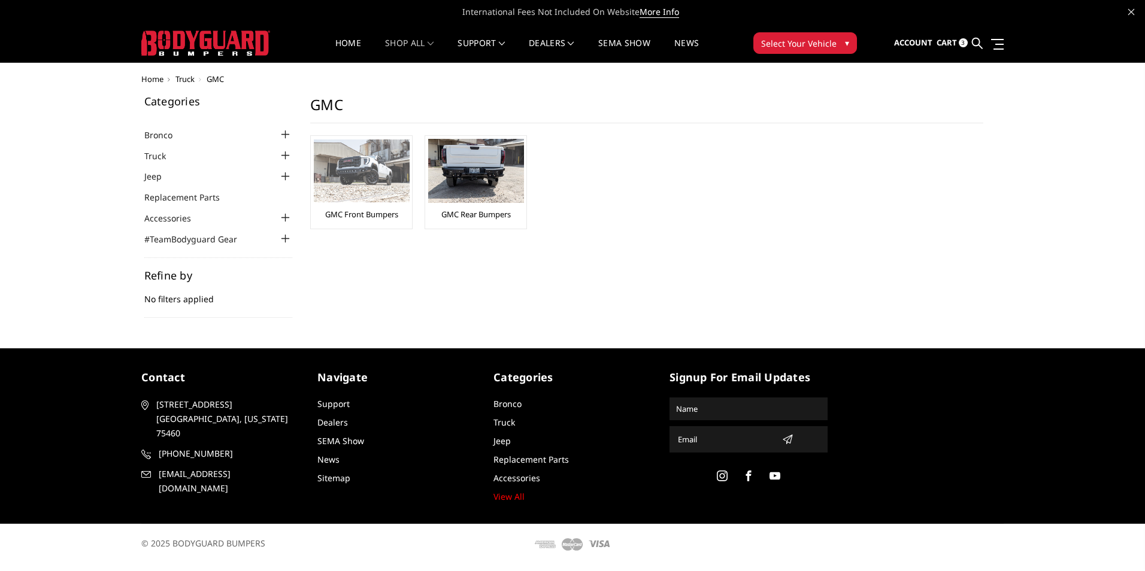
click at [366, 162] on img at bounding box center [362, 170] width 96 height 63
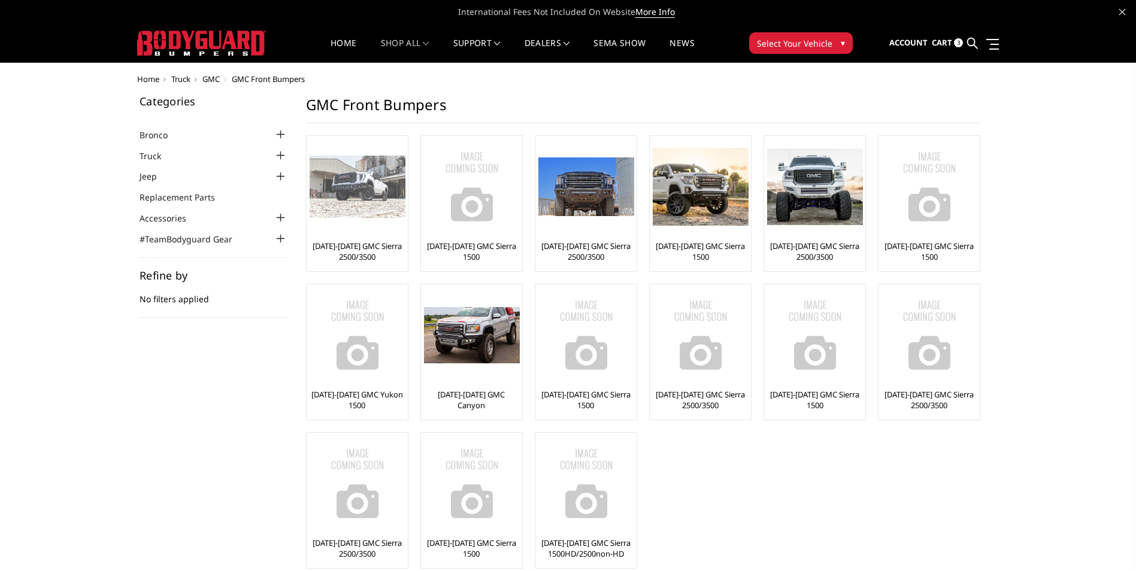
click at [377, 180] on img at bounding box center [357, 187] width 96 height 63
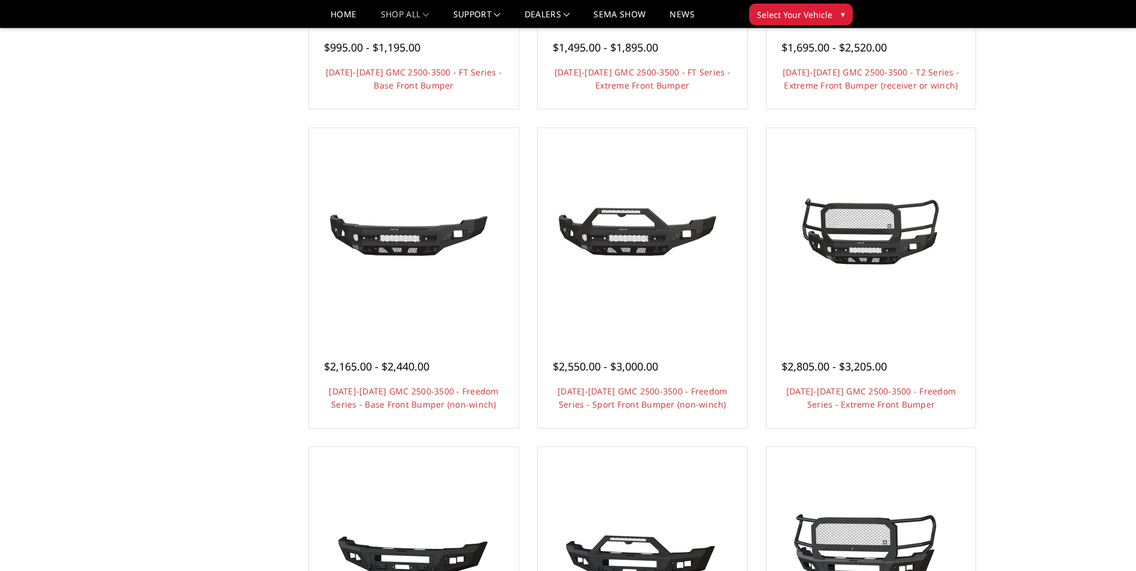
scroll to position [359, 0]
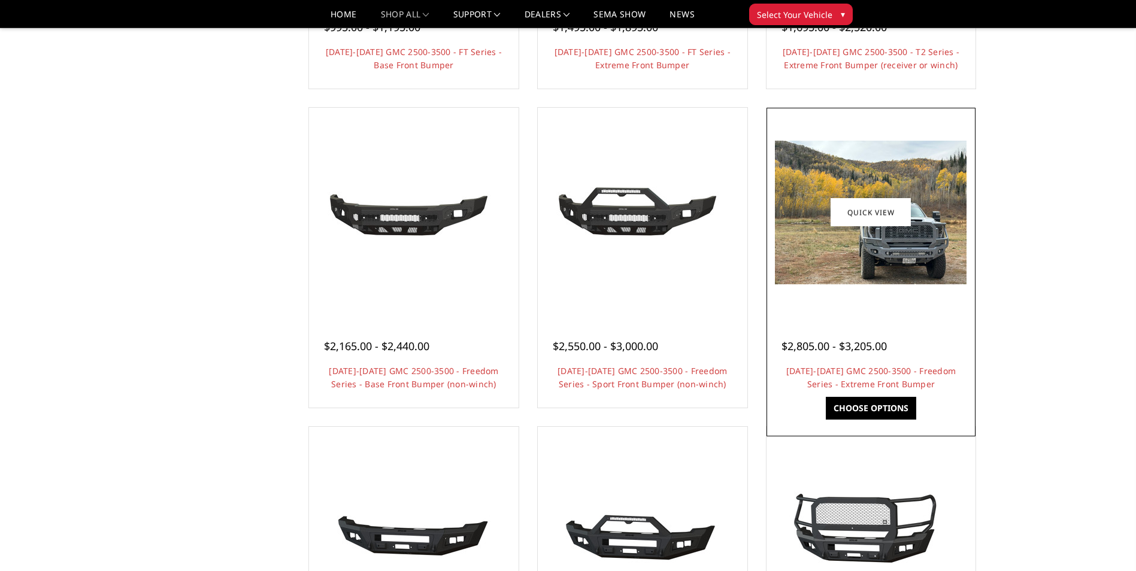
click at [924, 377] on h4 "[DATE]-[DATE] GMC 2500-3500 - Freedom Series - Extreme Front Bumper" at bounding box center [871, 378] width 180 height 26
click at [876, 409] on link "Choose Options" at bounding box center [870, 408] width 90 height 23
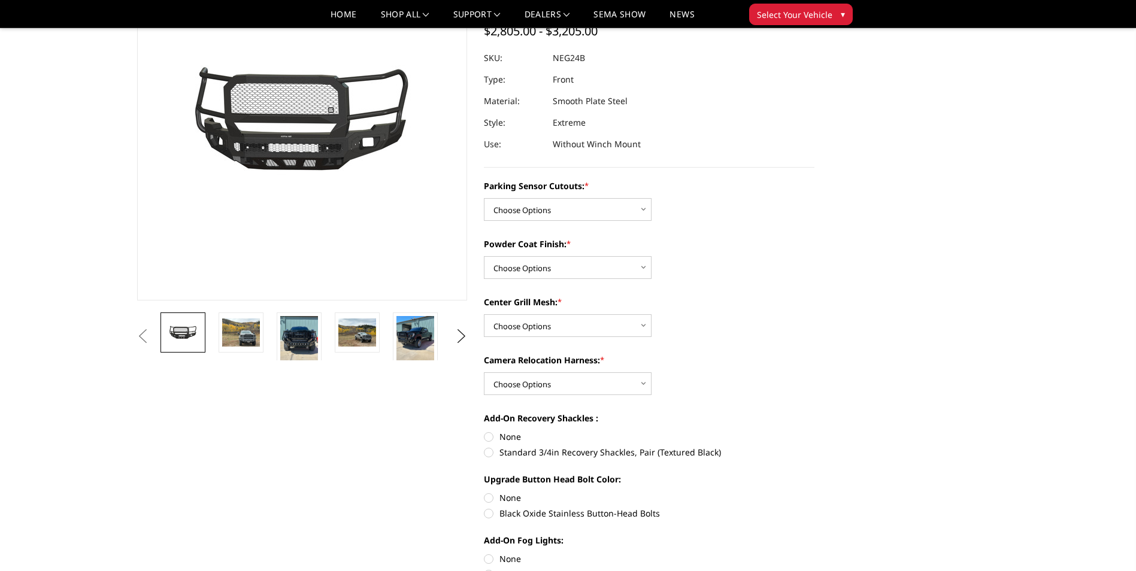
scroll to position [120, 0]
click at [567, 207] on select "Choose Options No - Without Parking Sensor Cutouts Yes - With Parking Sensor Cu…" at bounding box center [568, 209] width 168 height 23
select select "2874"
click at [484, 198] on select "Choose Options No - Without Parking Sensor Cutouts Yes - With Parking Sensor Cu…" at bounding box center [568, 209] width 168 height 23
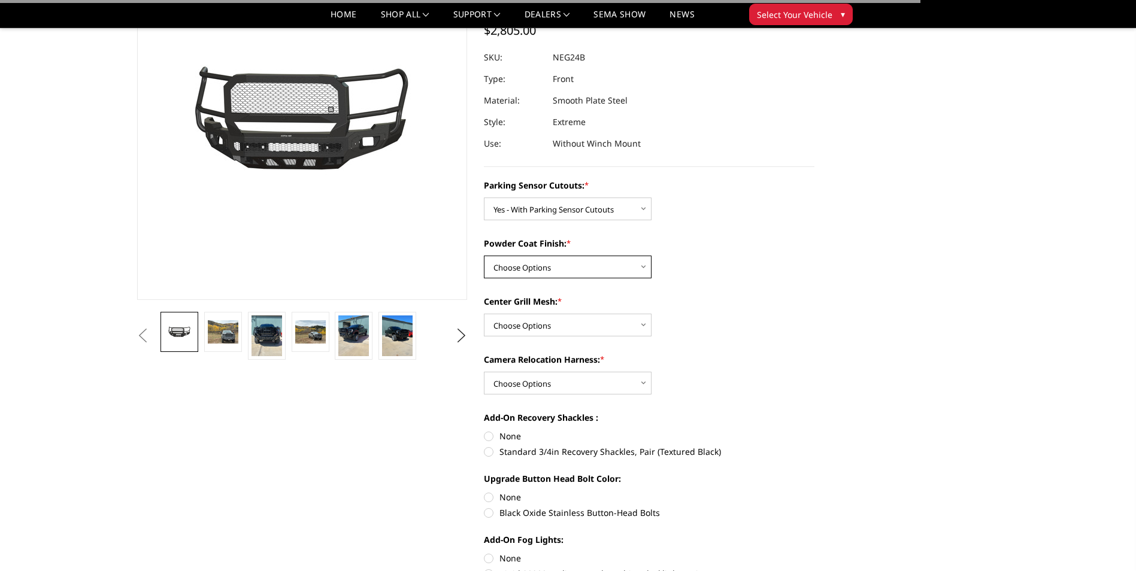
click at [532, 260] on select "Choose Options Bare Metal Texture Black Powder Coat" at bounding box center [568, 267] width 168 height 23
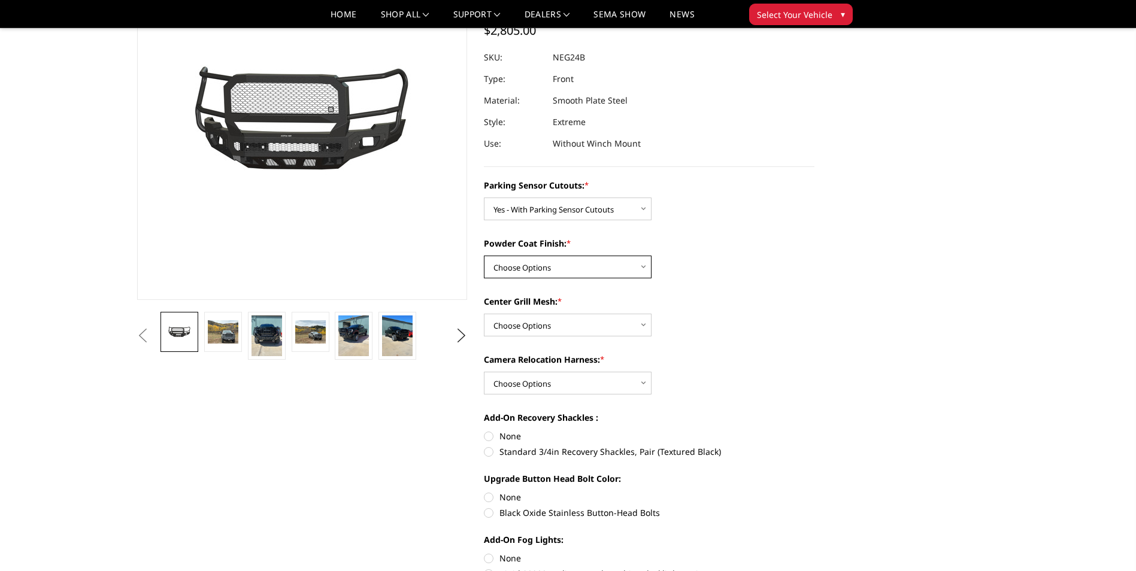
select select "2875"
click at [484, 256] on select "Choose Options Bare Metal Texture Black Powder Coat" at bounding box center [568, 267] width 168 height 23
click at [527, 317] on select "Choose Options WITH Expanded Metal in Center Grill WITHOUT Expanded Metal in Ce…" at bounding box center [568, 325] width 168 height 23
select select "2878"
click at [484, 314] on select "Choose Options WITH Expanded Metal in Center Grill WITHOUT Expanded Metal in Ce…" at bounding box center [568, 325] width 168 height 23
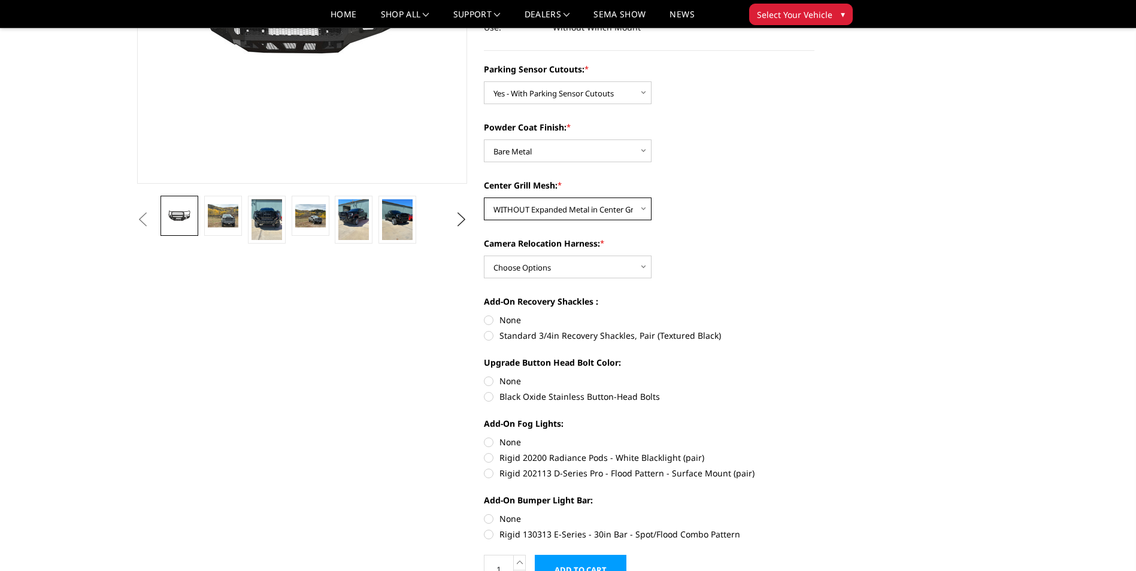
scroll to position [239, 0]
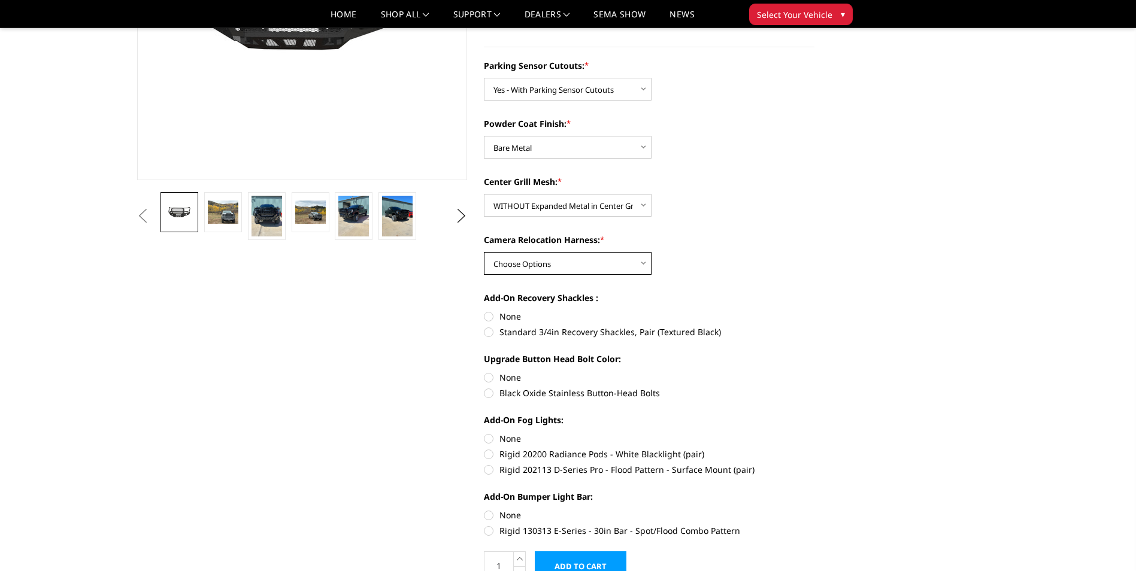
click at [588, 264] on select "Choose Options WITH Camera Relocation Harness WITHOUT Camera Relocation Harness" at bounding box center [568, 263] width 168 height 23
select select "2879"
click at [484, 252] on select "Choose Options WITH Camera Relocation Harness WITHOUT Camera Relocation Harness" at bounding box center [568, 263] width 168 height 23
click at [491, 329] on label "Standard 3/4in Recovery Shackles, Pair (Textured Black)" at bounding box center [649, 332] width 330 height 13
click at [814, 311] on input "Standard 3/4in Recovery Shackles, Pair (Textured Black)" at bounding box center [814, 310] width 1 height 1
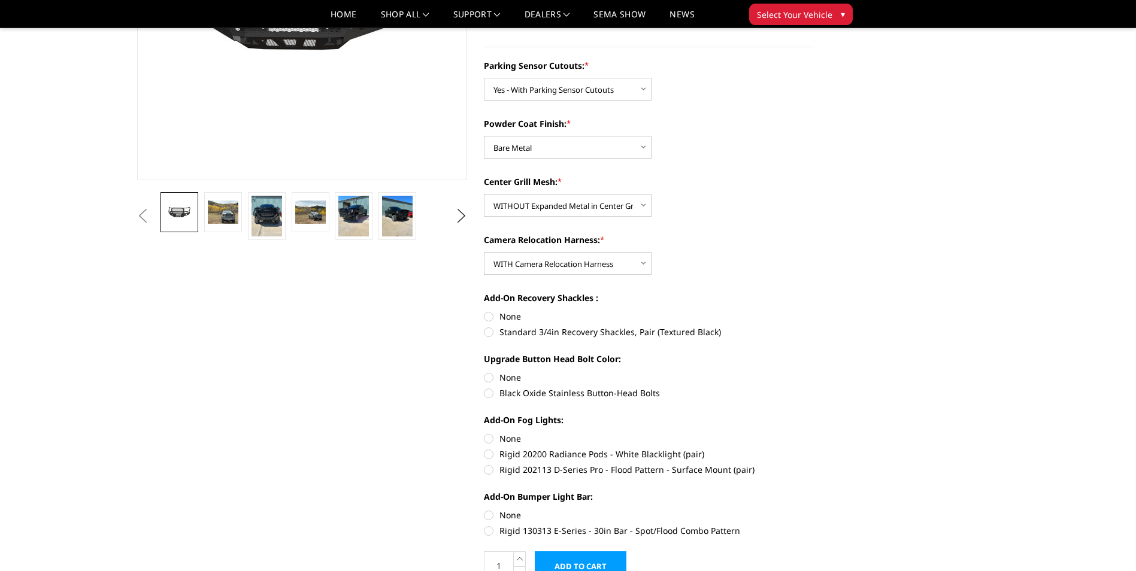
radio input "true"
click at [491, 374] on label "None" at bounding box center [649, 377] width 330 height 13
click at [484, 372] on input "None" at bounding box center [484, 371] width 1 height 1
radio input "true"
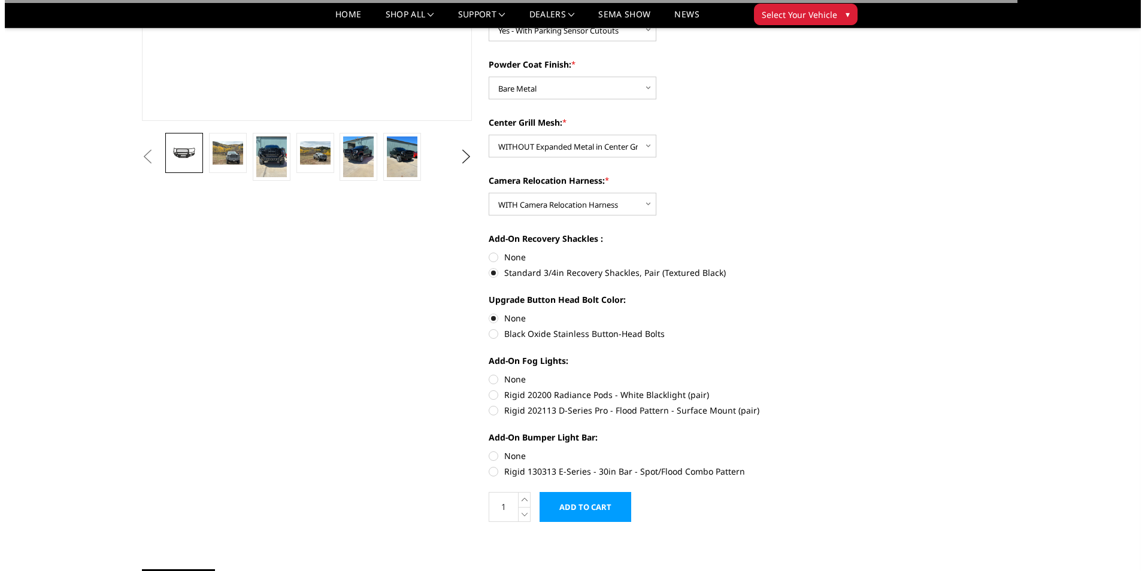
scroll to position [299, 0]
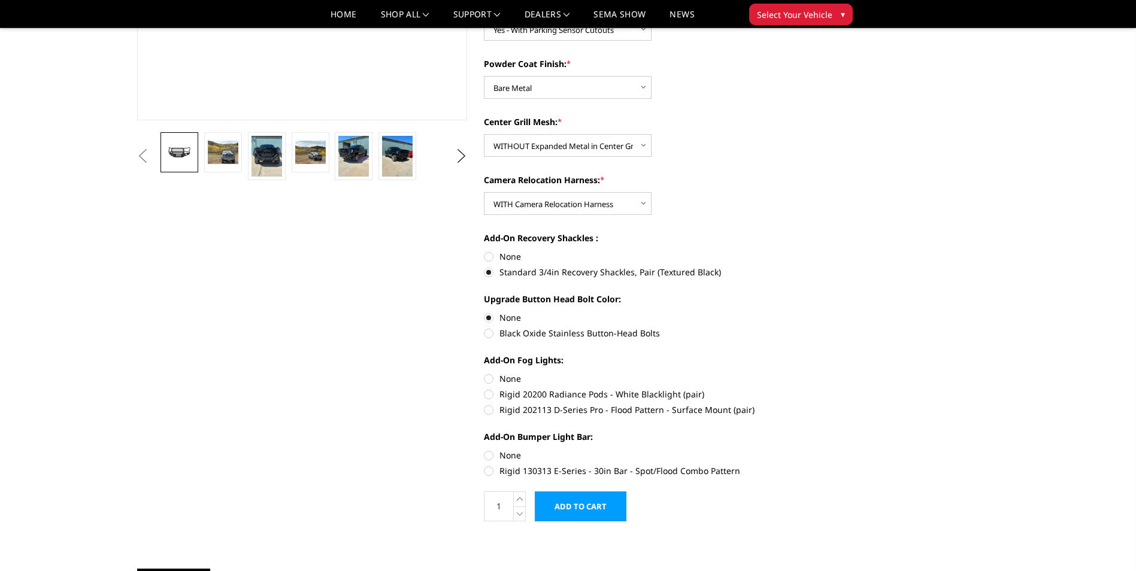
click at [493, 374] on label "None" at bounding box center [649, 378] width 330 height 13
click at [484, 373] on input "None" at bounding box center [484, 372] width 1 height 1
radio input "true"
drag, startPoint x: 496, startPoint y: 452, endPoint x: 516, endPoint y: 463, distance: 23.0
click at [496, 453] on label "None" at bounding box center [649, 455] width 330 height 13
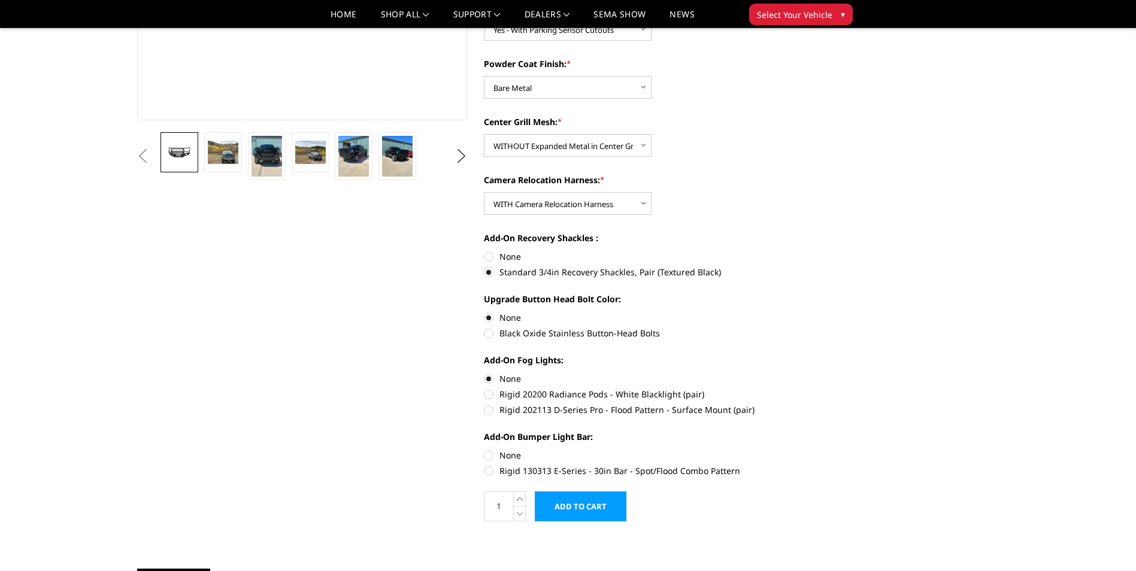
click at [484, 450] on input "None" at bounding box center [484, 449] width 1 height 1
radio input "true"
click at [570, 515] on input "Add to Cart" at bounding box center [581, 506] width 92 height 30
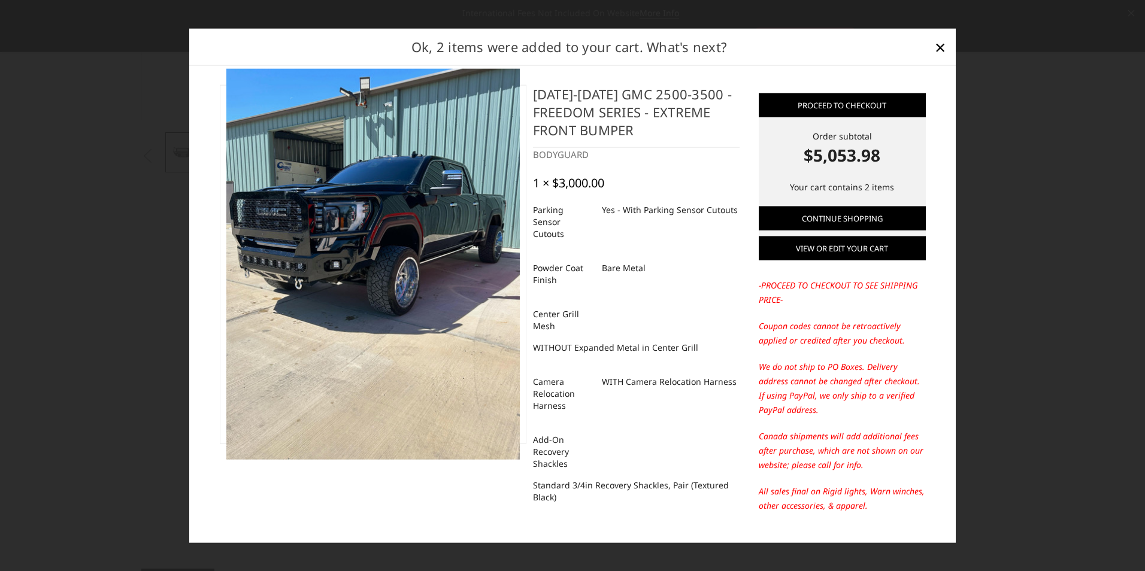
click at [819, 252] on link "View or edit your cart" at bounding box center [841, 248] width 167 height 24
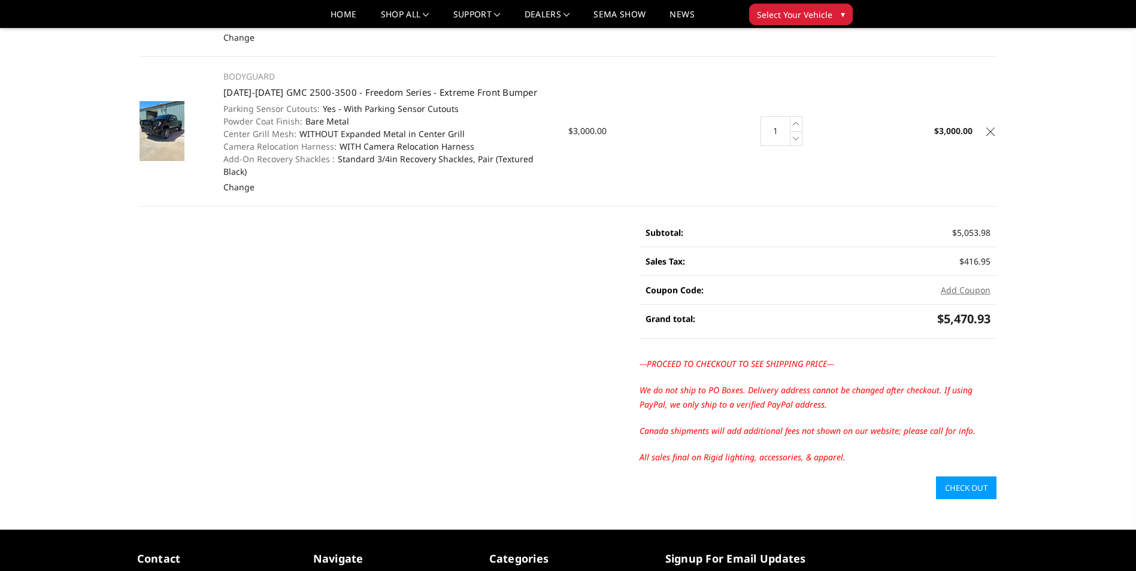
scroll to position [239, 0]
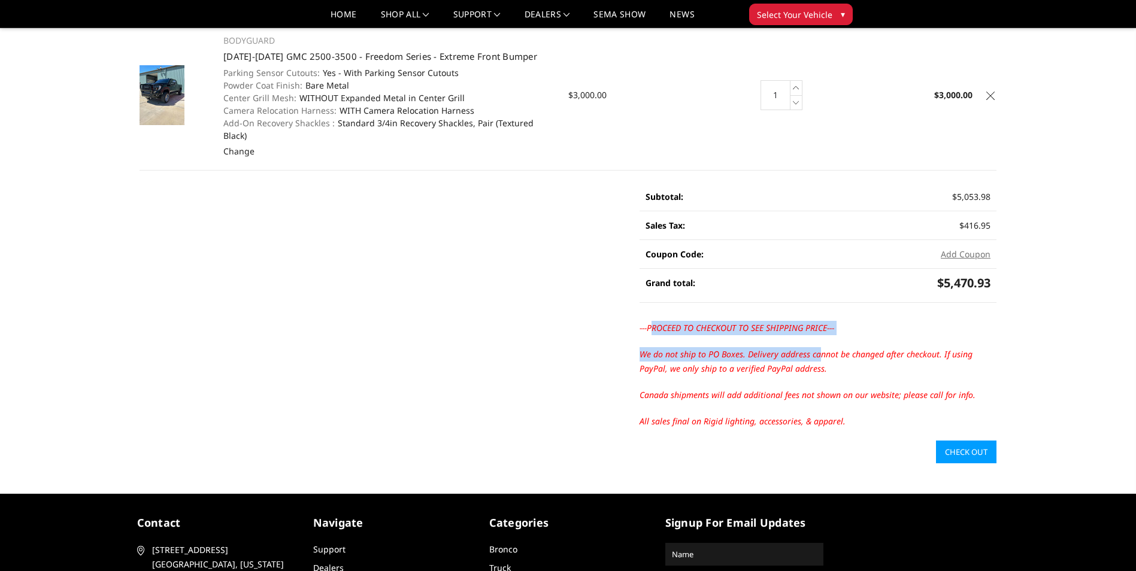
drag, startPoint x: 651, startPoint y: 311, endPoint x: 818, endPoint y: 327, distance: 167.1
click at [818, 327] on div "---PROCEED TO CHECKOUT TO SEE SHIPPING PRICE--- We do not ship to PO Boxes. Del…" at bounding box center [817, 381] width 357 height 120
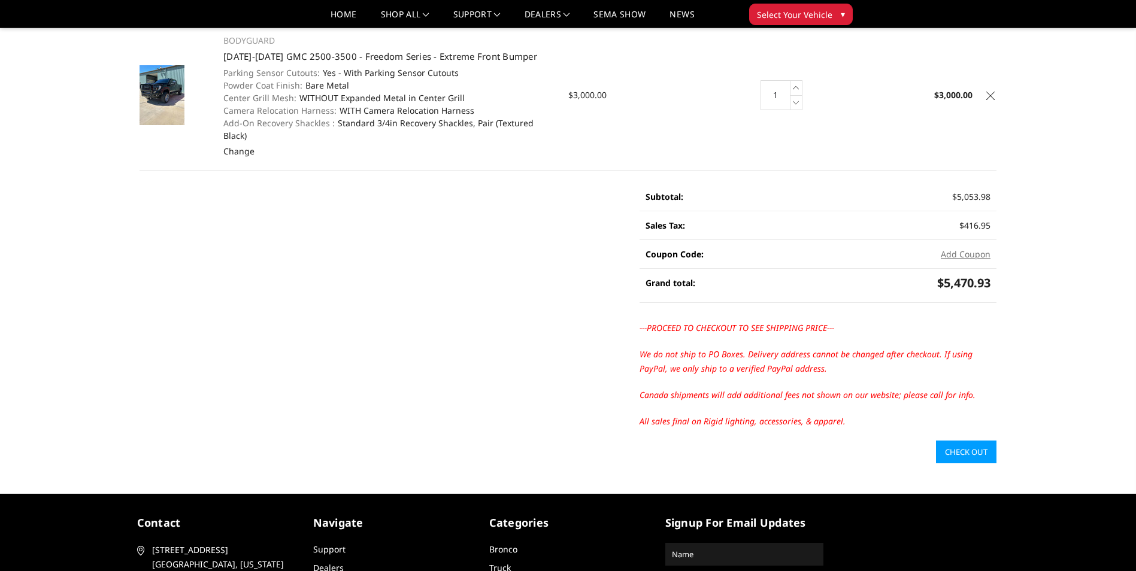
click at [942, 441] on link "Check out" at bounding box center [966, 452] width 60 height 23
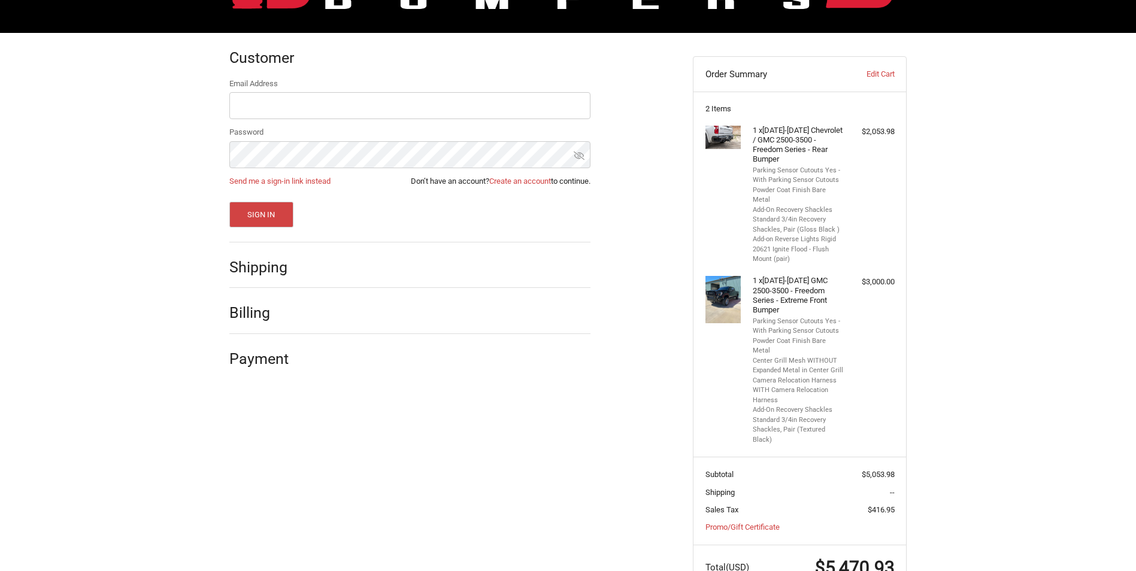
scroll to position [150, 0]
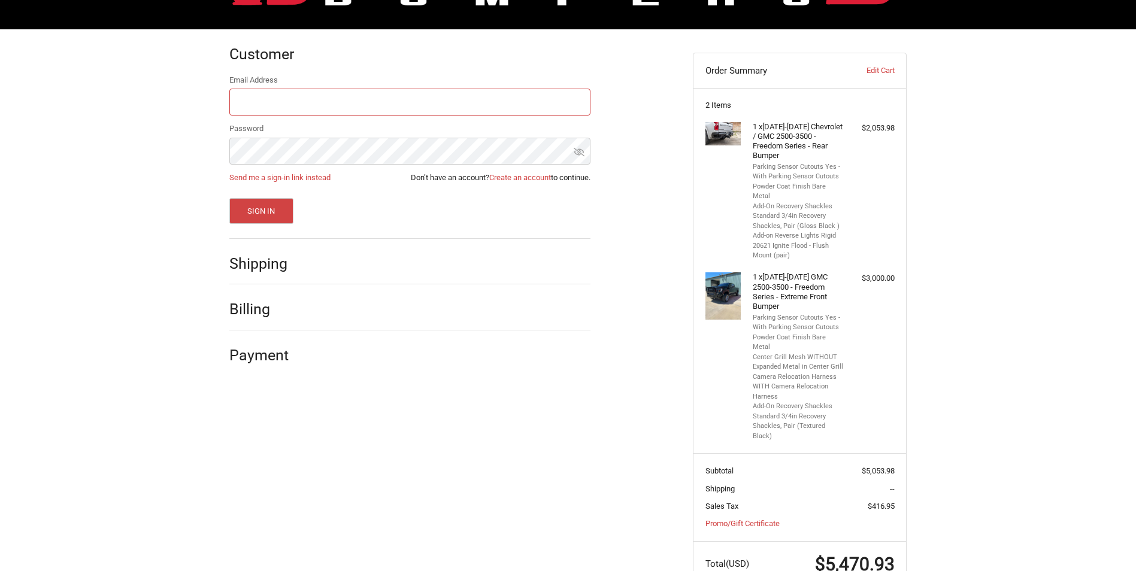
type input "[EMAIL_ADDRESS][DOMAIN_NAME]"
click at [275, 269] on h2 "Shipping" at bounding box center [264, 263] width 70 height 19
click at [280, 221] on button "Sign In" at bounding box center [261, 211] width 64 height 26
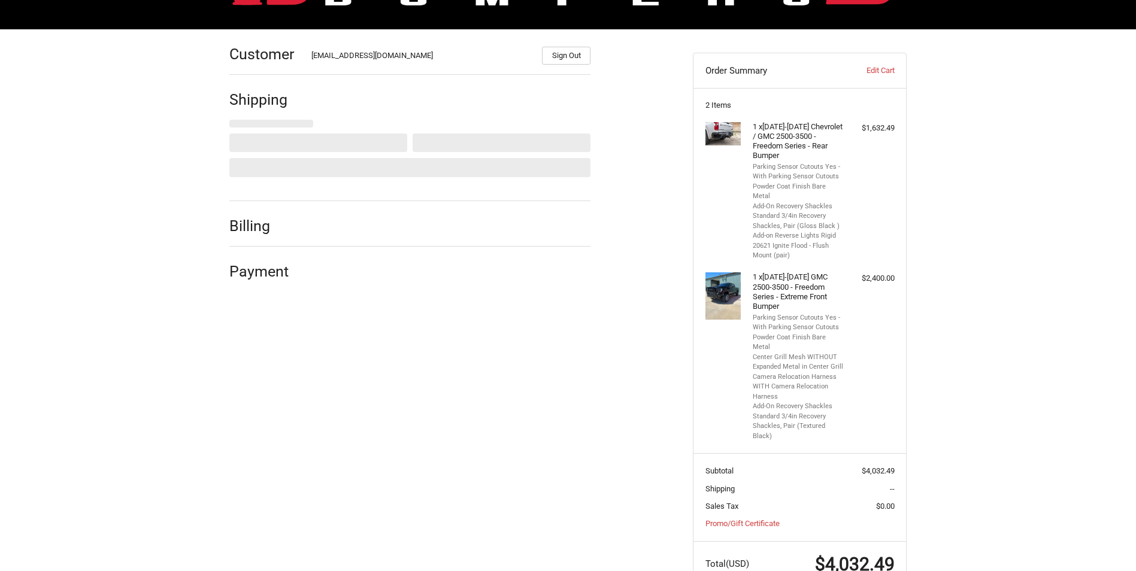
scroll to position [111, 0]
